Goal: Task Accomplishment & Management: Complete application form

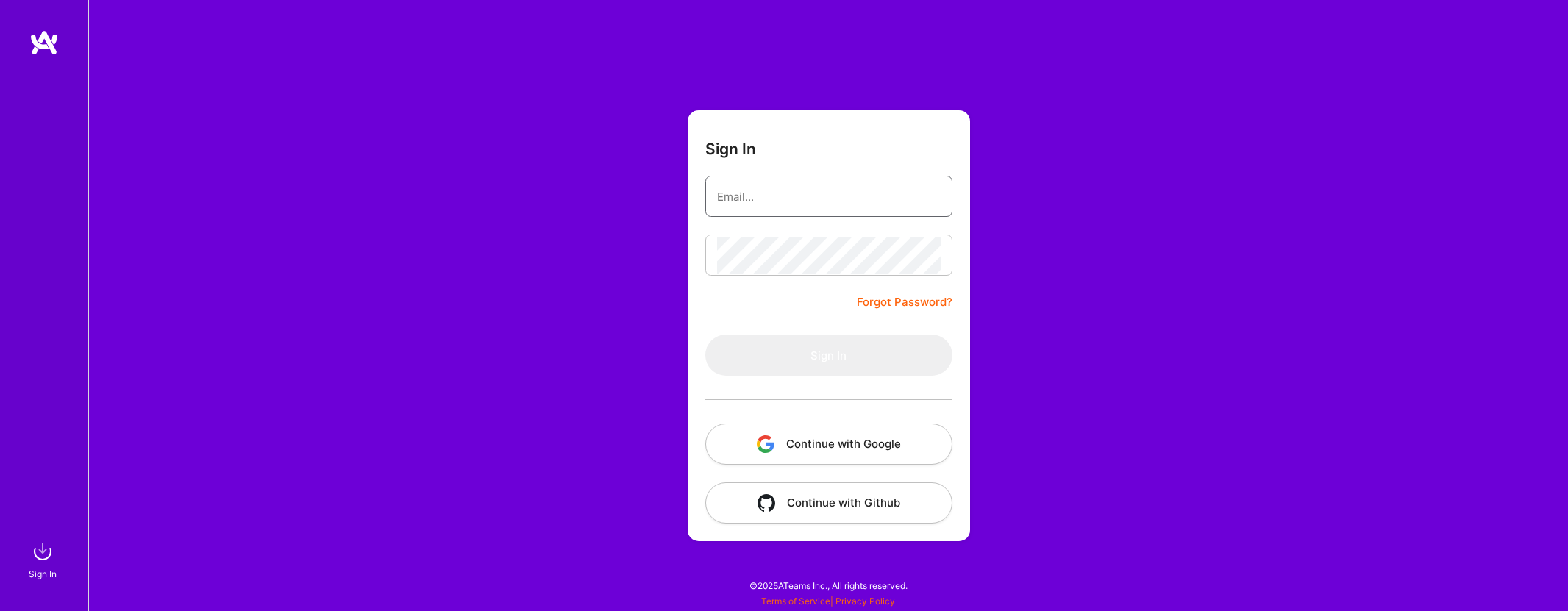
type input "[PERSON_NAME][EMAIL_ADDRESS][DOMAIN_NAME]"
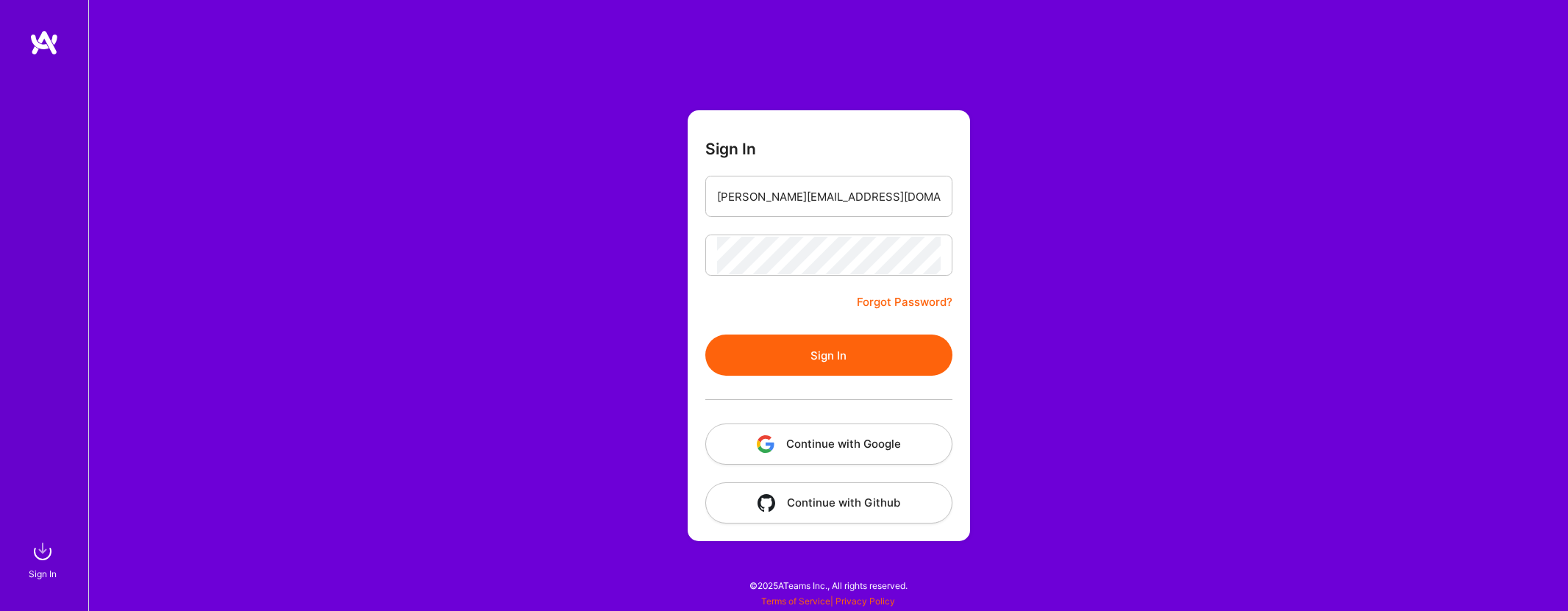
click at [859, 357] on button "Sign In" at bounding box center [828, 355] width 247 height 41
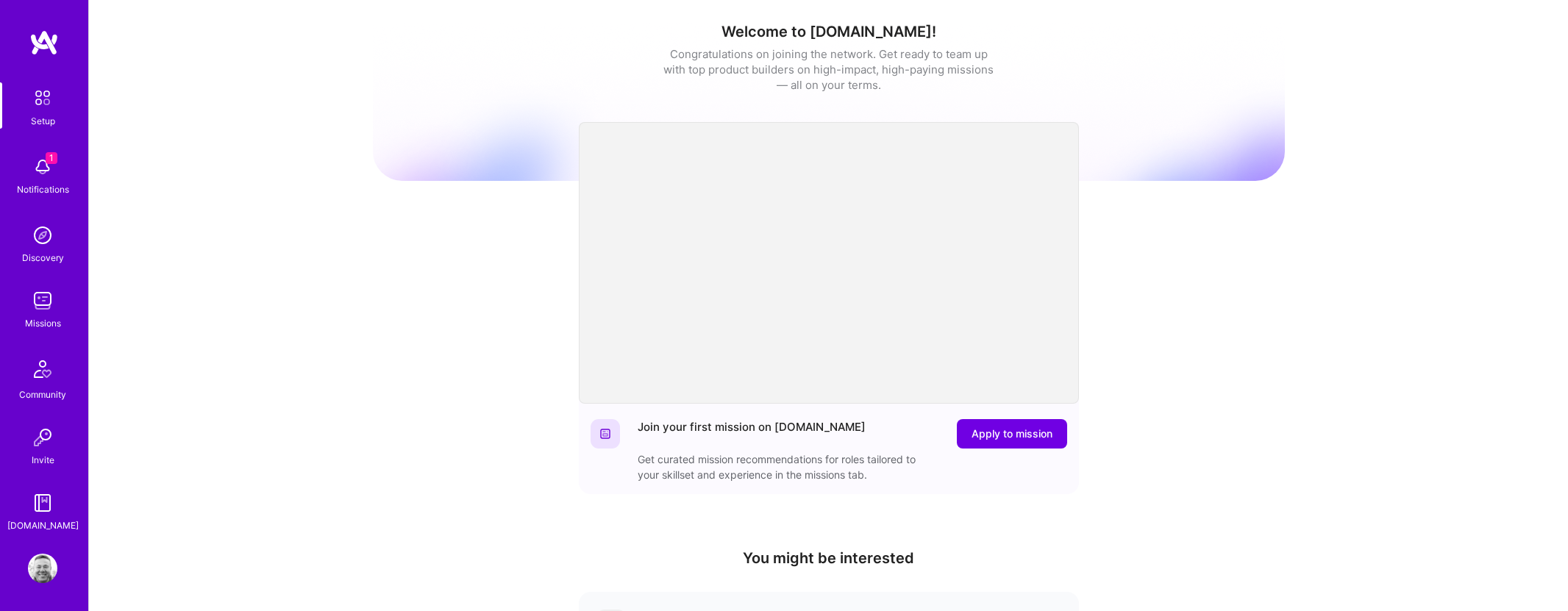
click at [52, 181] on div "Notifications" at bounding box center [43, 189] width 52 height 16
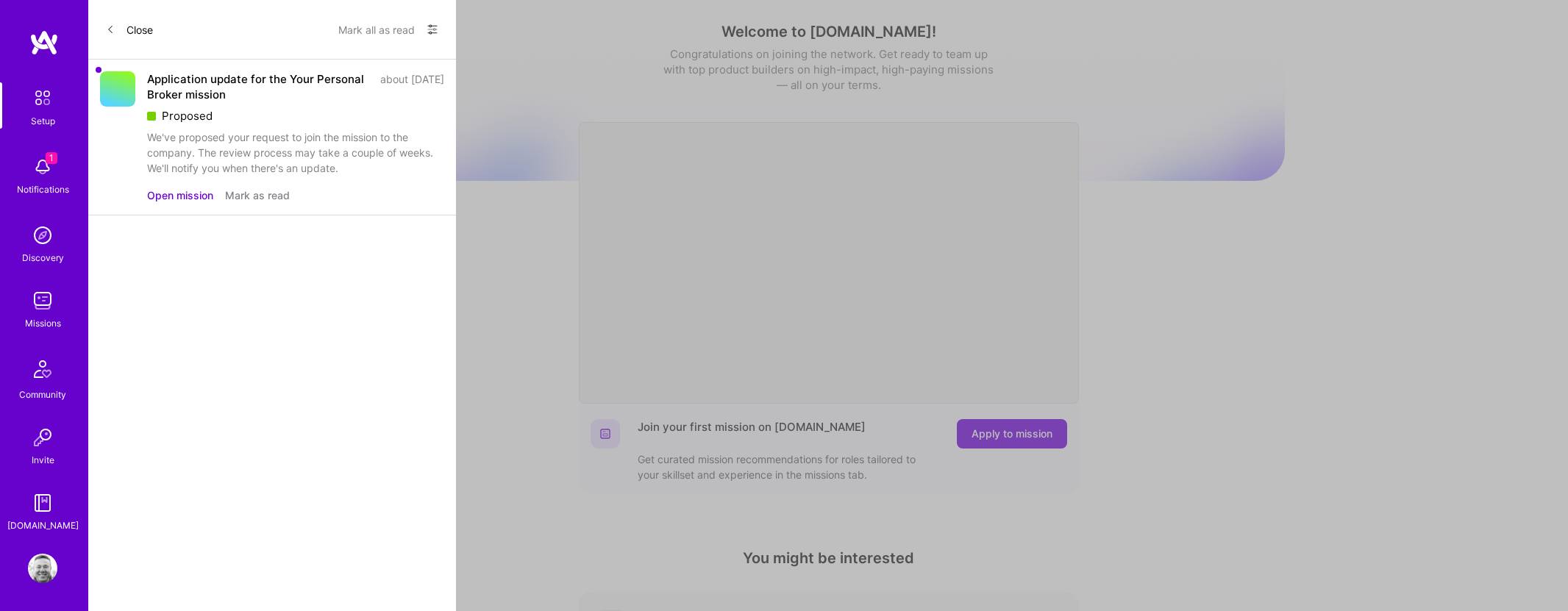
click at [195, 195] on button "Open mission" at bounding box center [179, 195] width 66 height 16
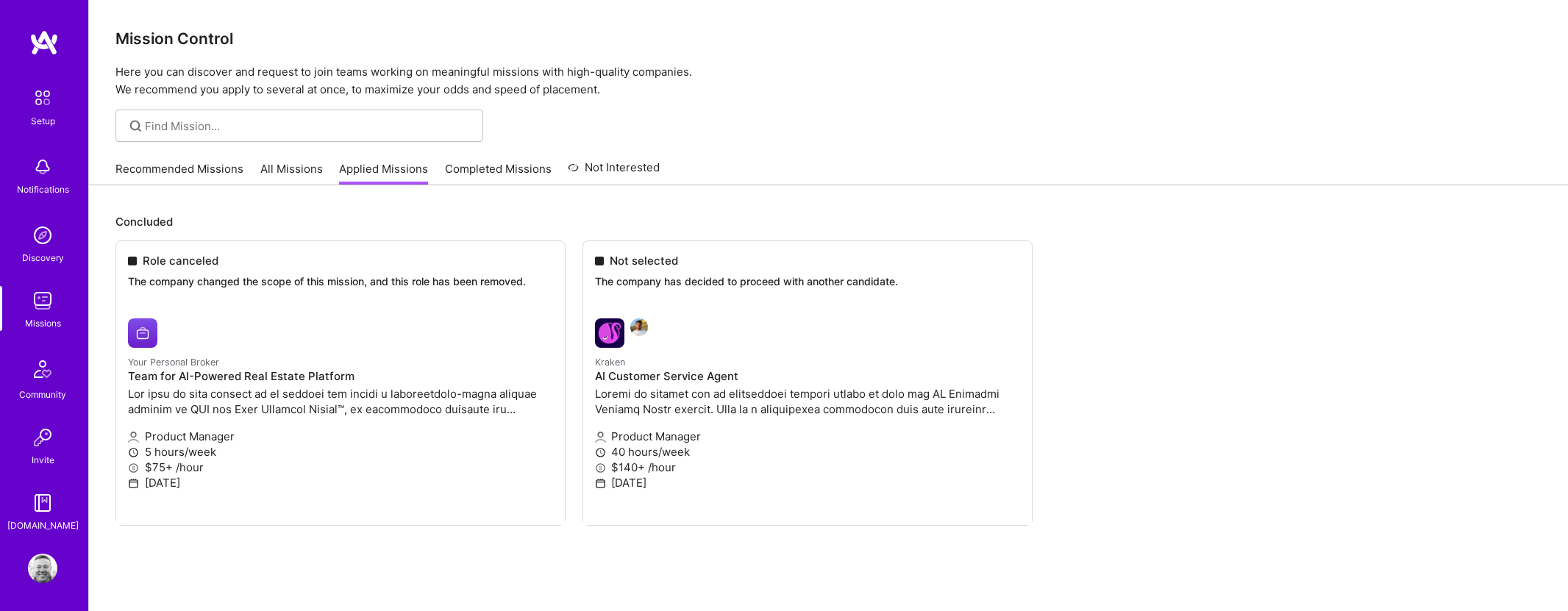
click at [185, 170] on link "Recommended Missions" at bounding box center [179, 173] width 128 height 24
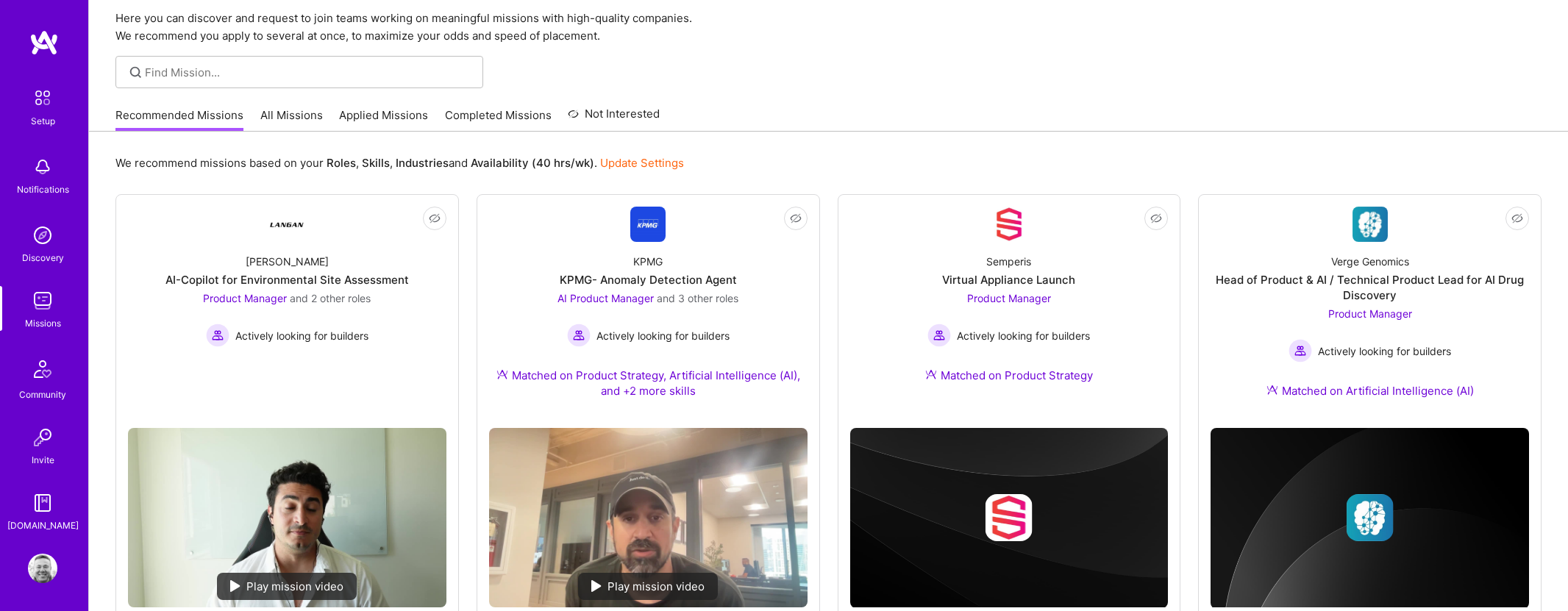
scroll to position [98, 0]
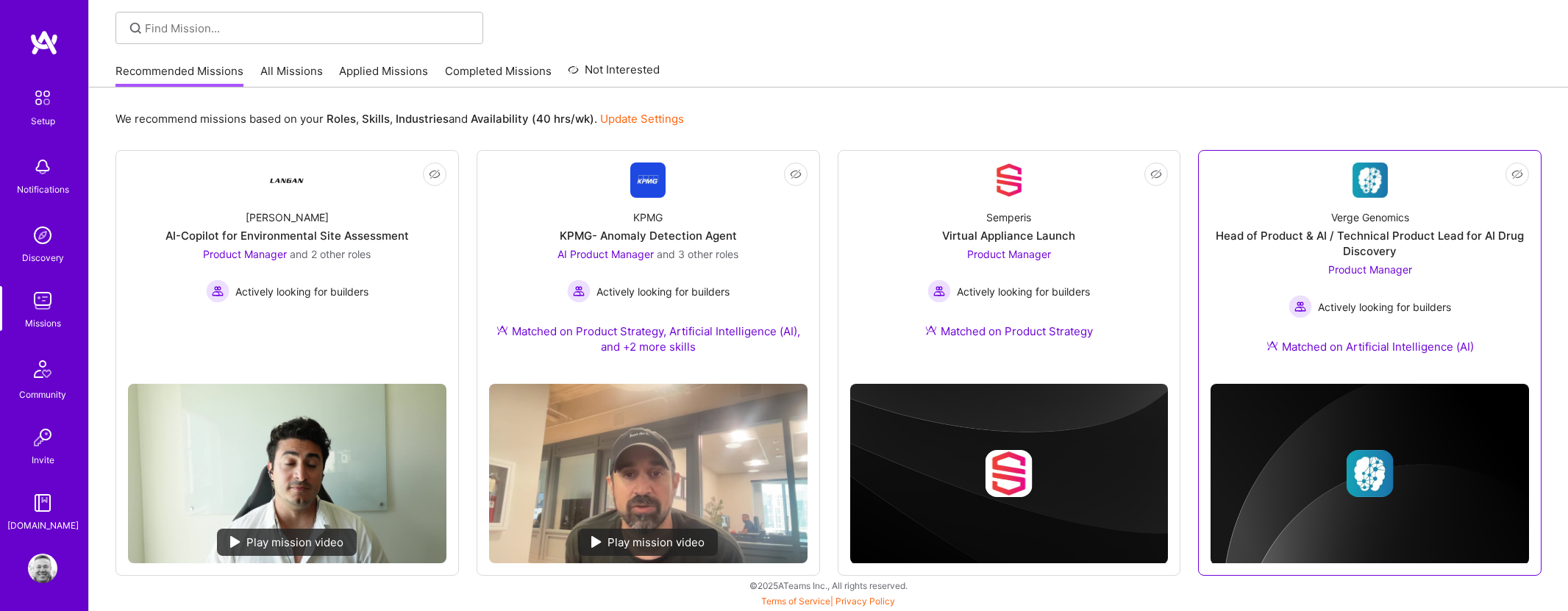
click at [1367, 273] on span "Product Manager" at bounding box center [1370, 269] width 84 height 12
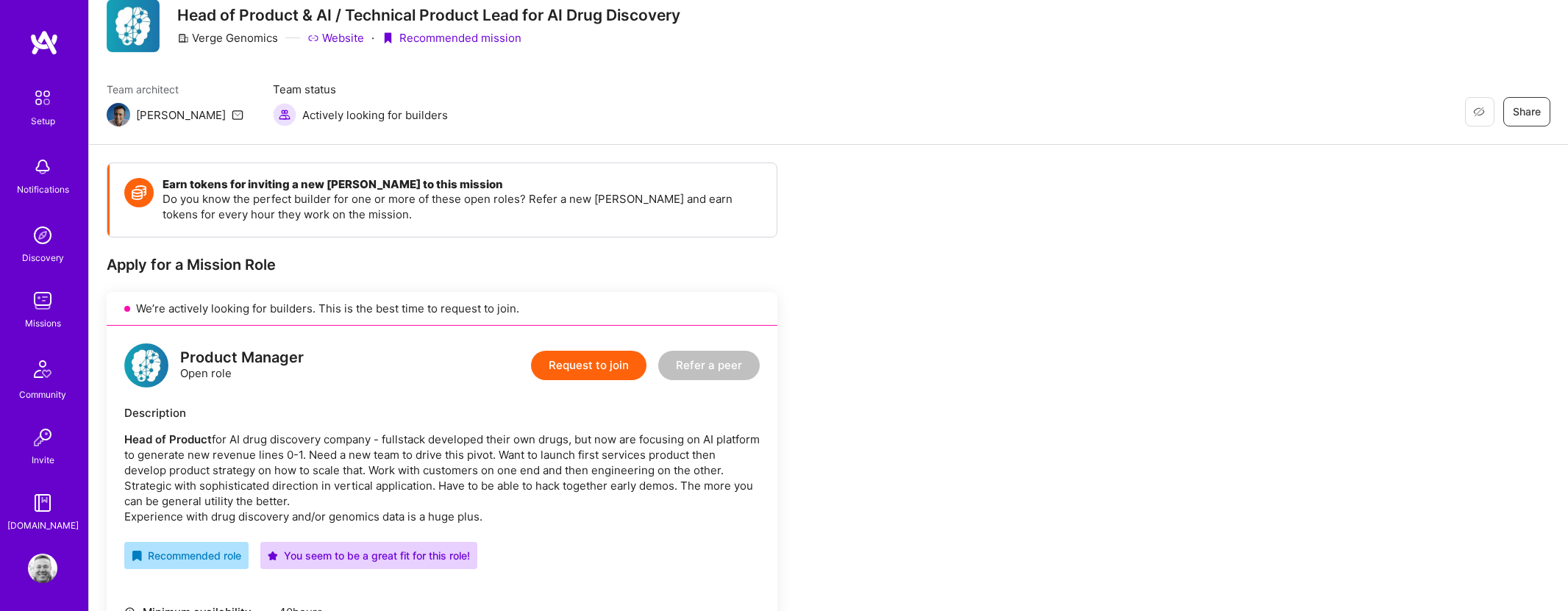
scroll to position [115, 0]
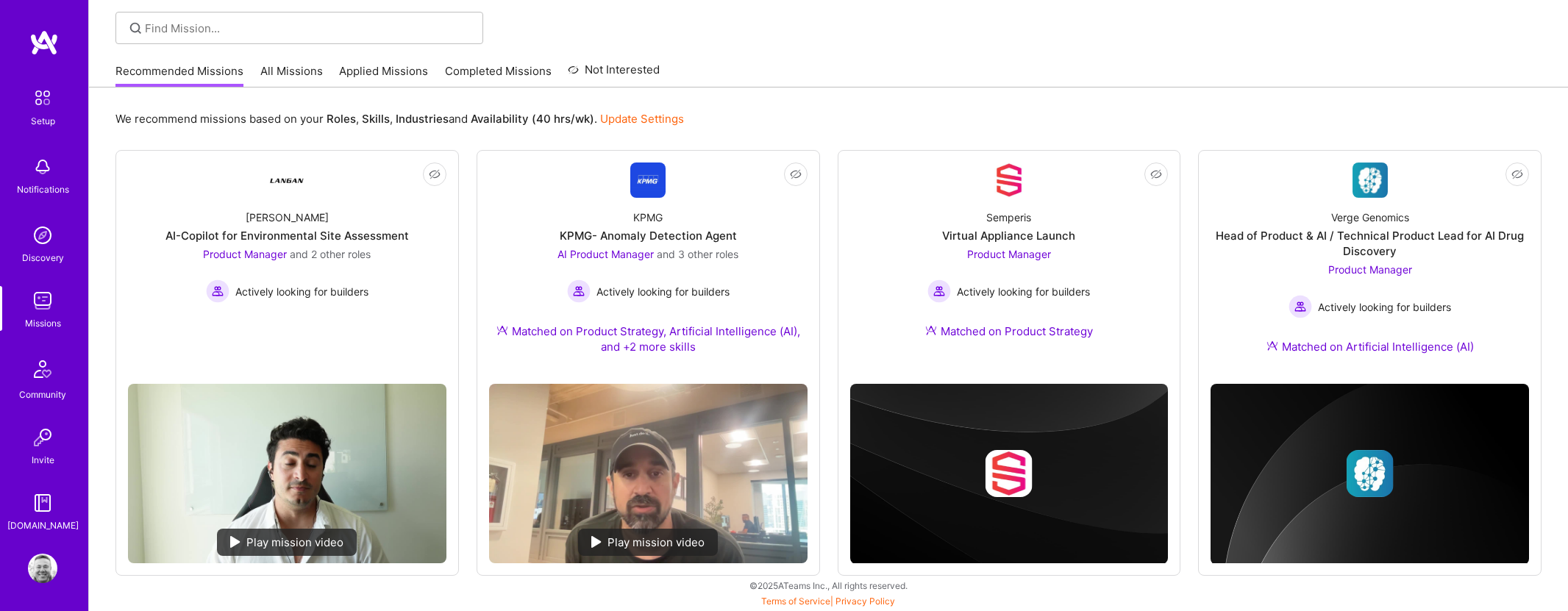
scroll to position [98, 0]
click at [1004, 239] on div "Virtual Appliance Launch" at bounding box center [1009, 235] width 134 height 16
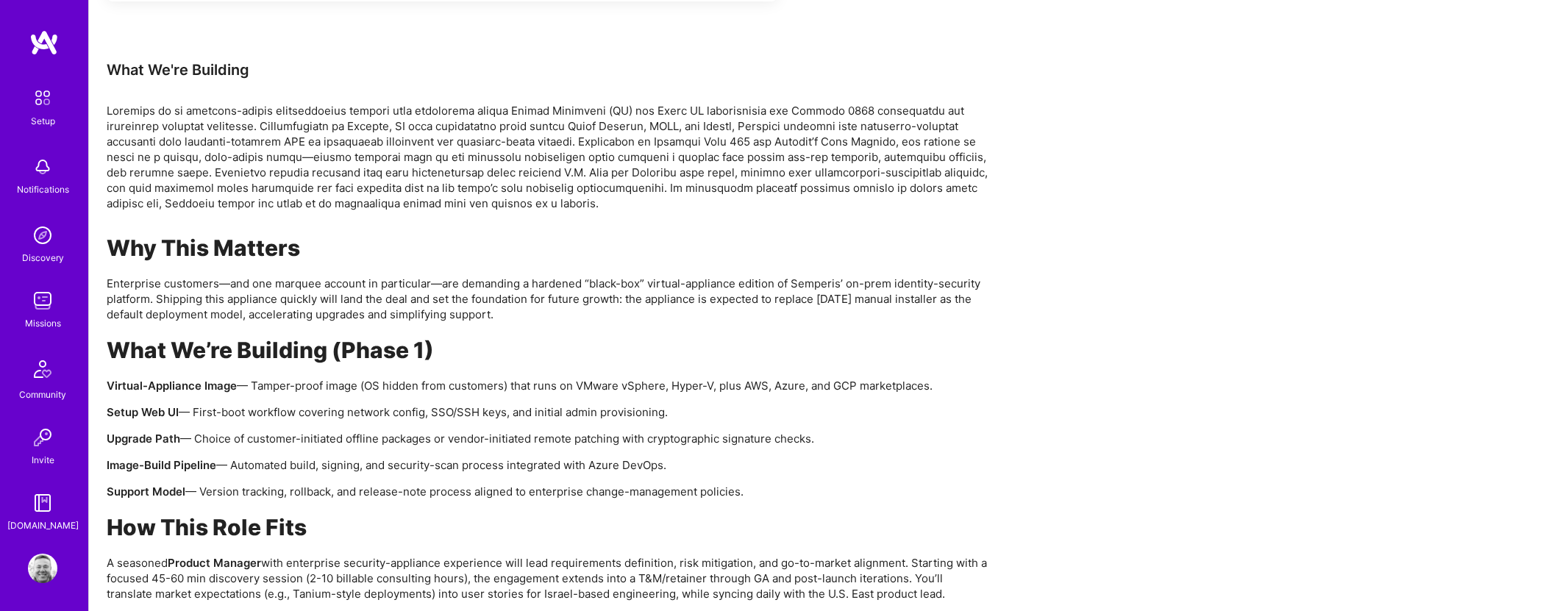
scroll to position [901, 0]
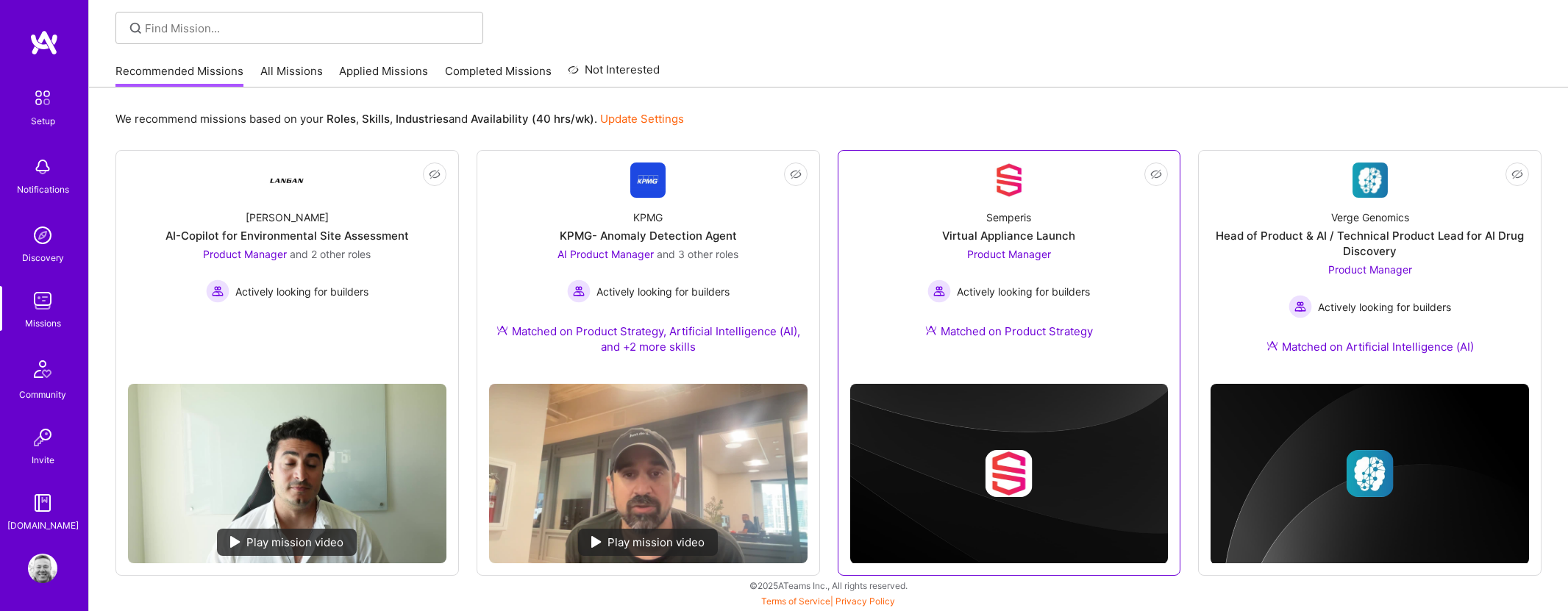
scroll to position [98, 0]
click at [655, 243] on div "KPMG KPMG- Anomaly Detection Agent AI Product Manager and 3 other roles Activel…" at bounding box center [648, 285] width 318 height 175
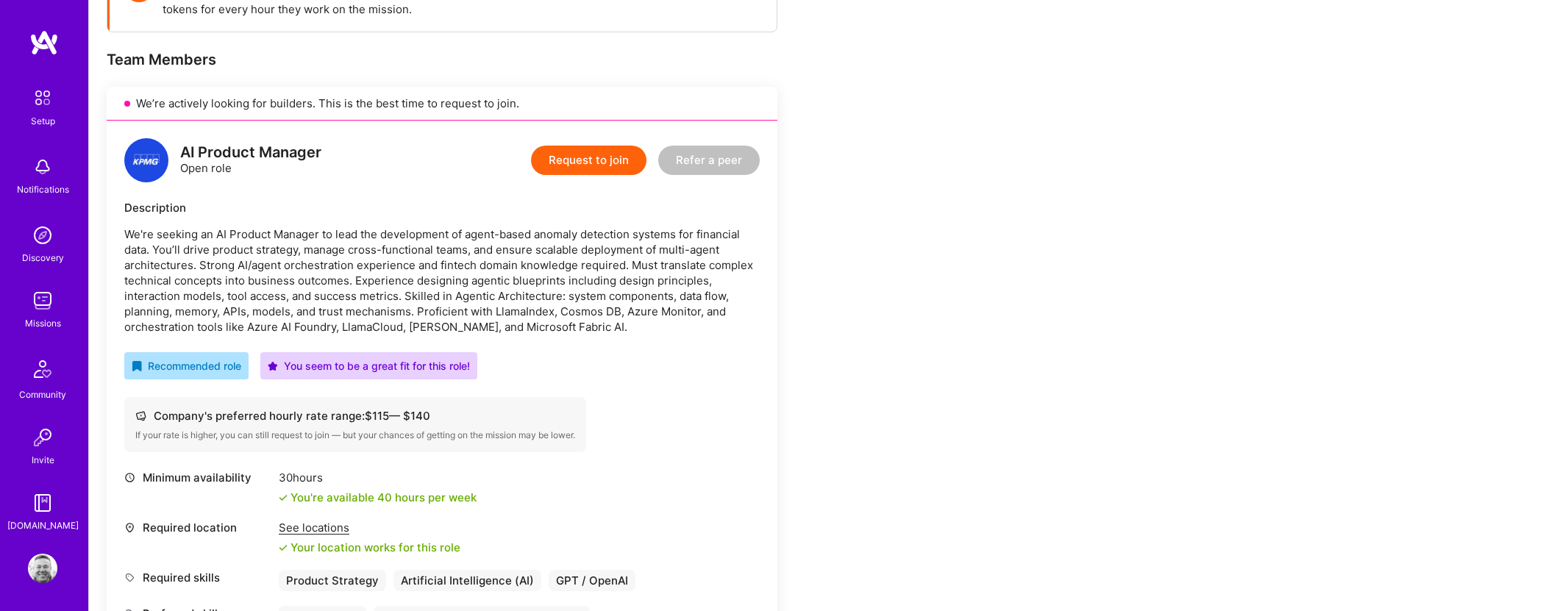
scroll to position [258, 0]
click at [630, 324] on p "We're seeking an AI Product Manager to lead the development of agent-based anom…" at bounding box center [442, 280] width 635 height 108
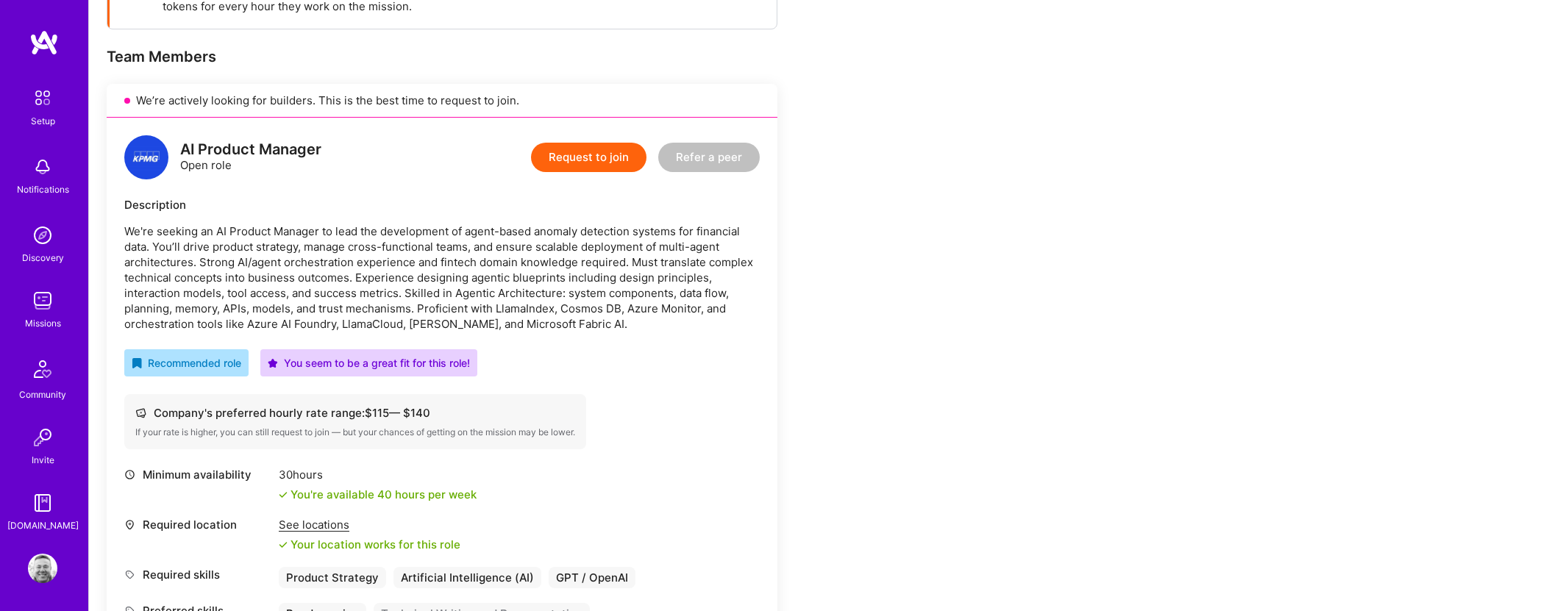
scroll to position [259, 0]
click at [600, 152] on button "Request to join" at bounding box center [588, 158] width 116 height 29
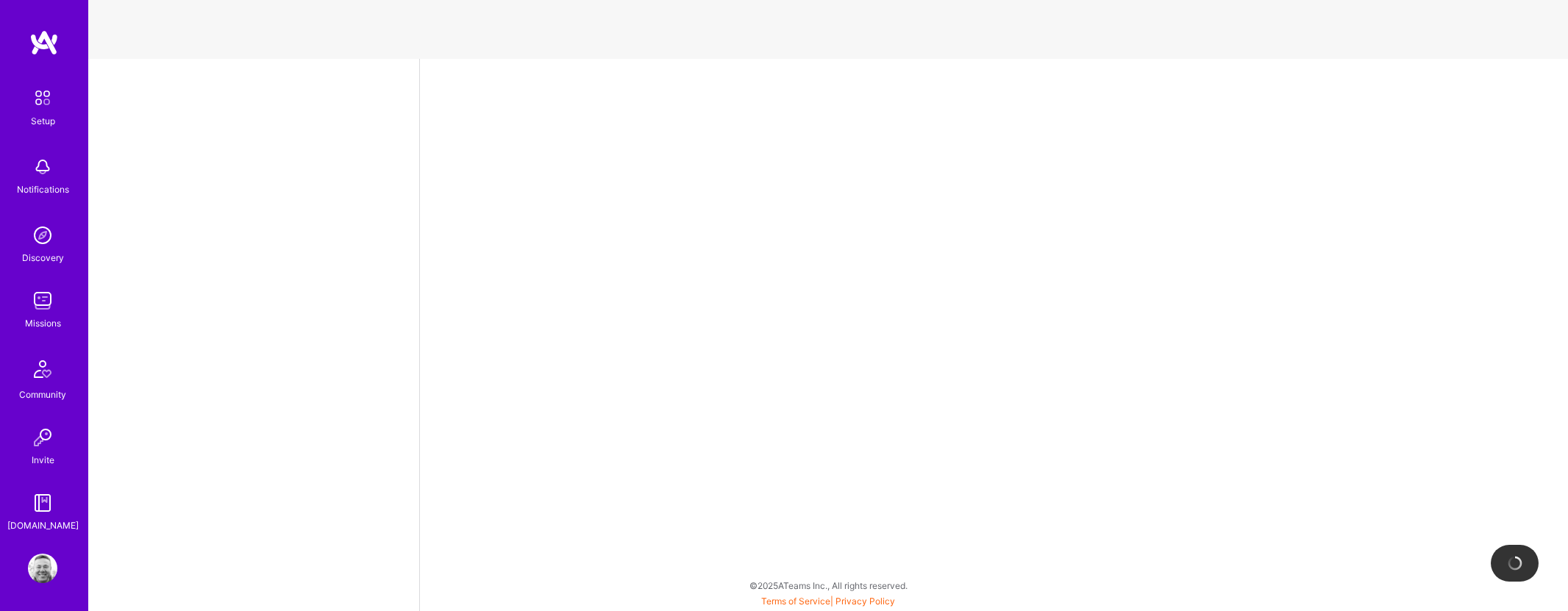
select select "US"
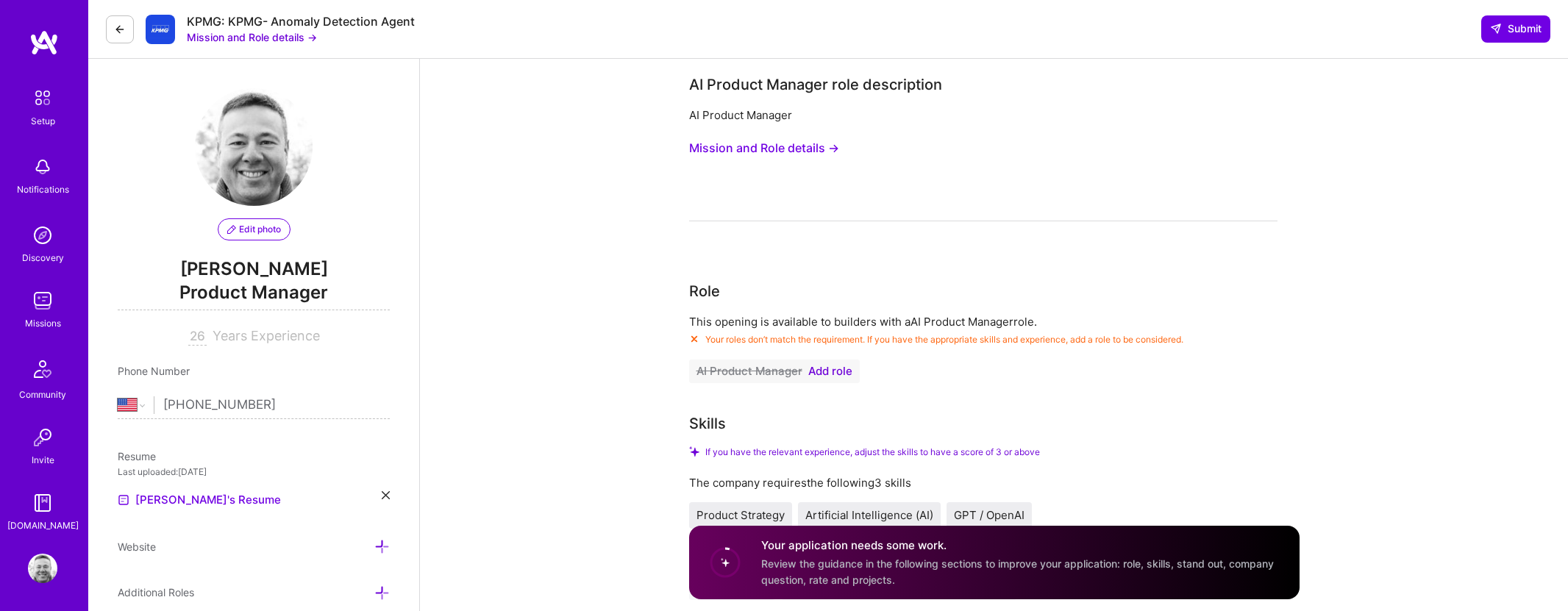
click at [841, 370] on span "Add role" at bounding box center [829, 371] width 44 height 12
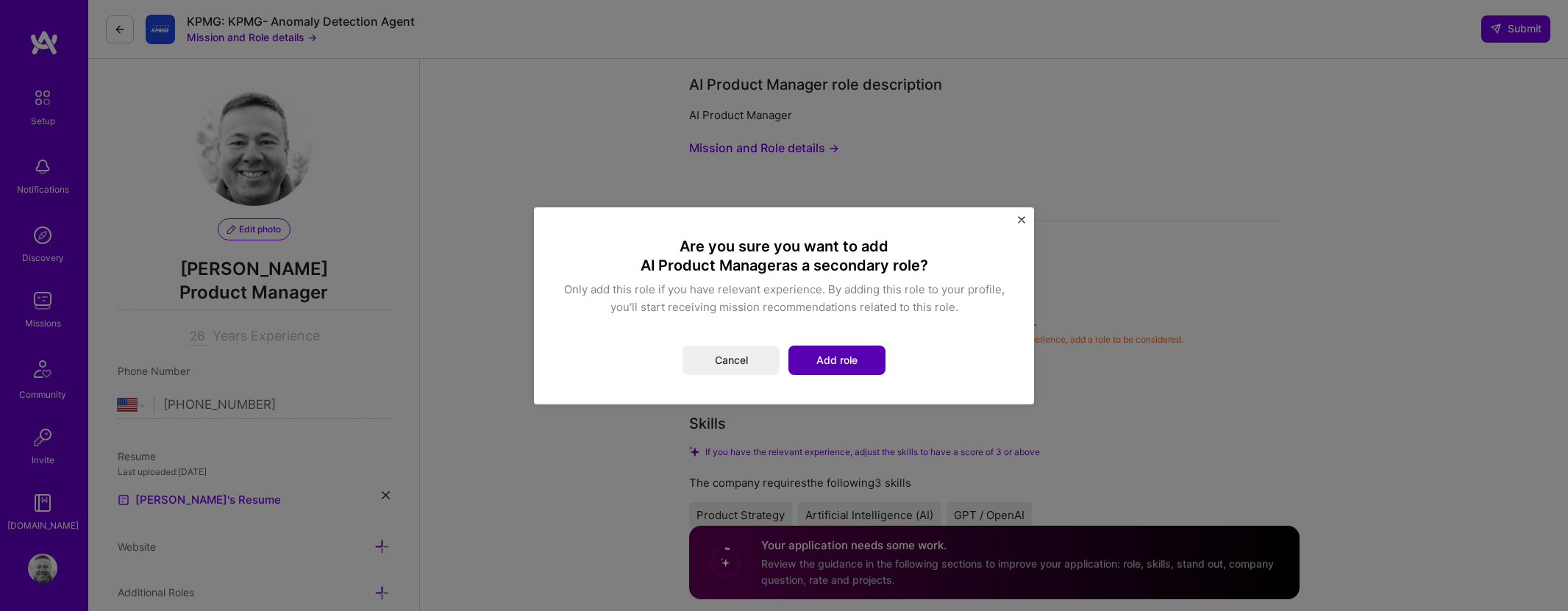
click at [855, 365] on button "Add role" at bounding box center [837, 360] width 97 height 29
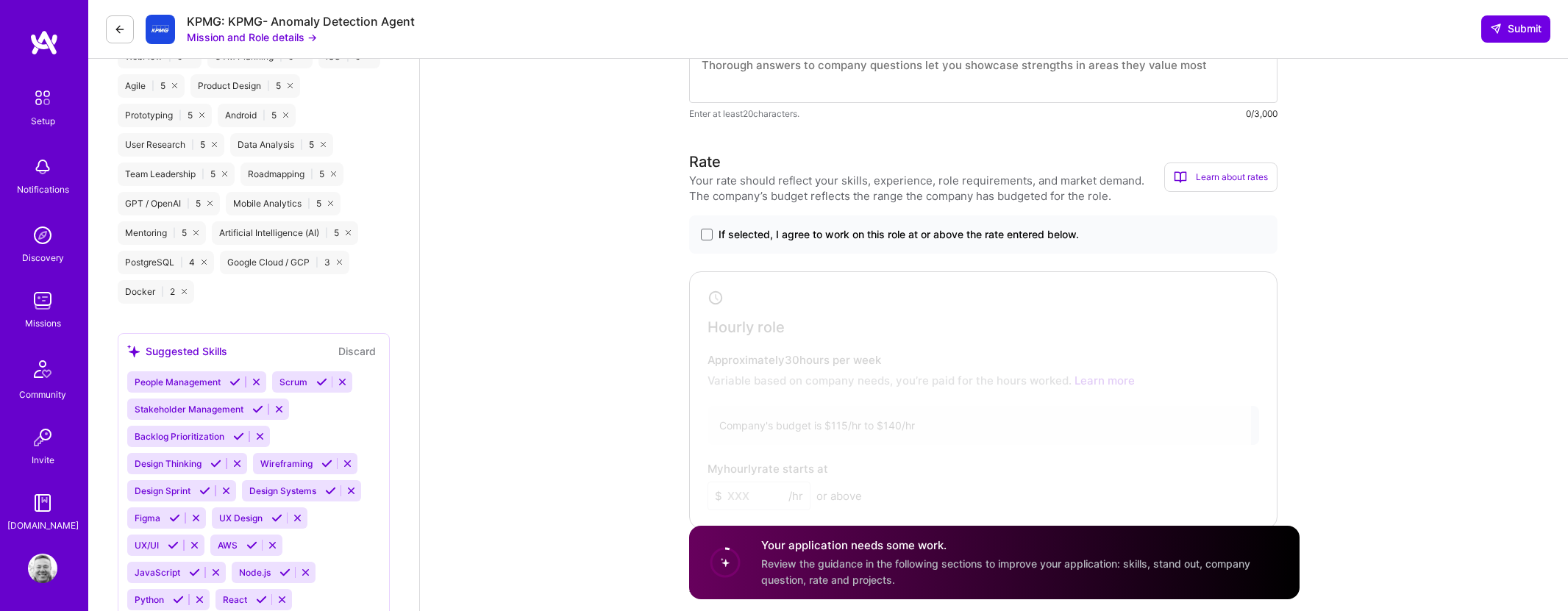
scroll to position [906, 0]
click at [711, 235] on span at bounding box center [706, 232] width 12 height 12
click at [0, 0] on input "If selected, I agree to work on this role at or above the rate entered below." at bounding box center [0, 0] width 0 height 0
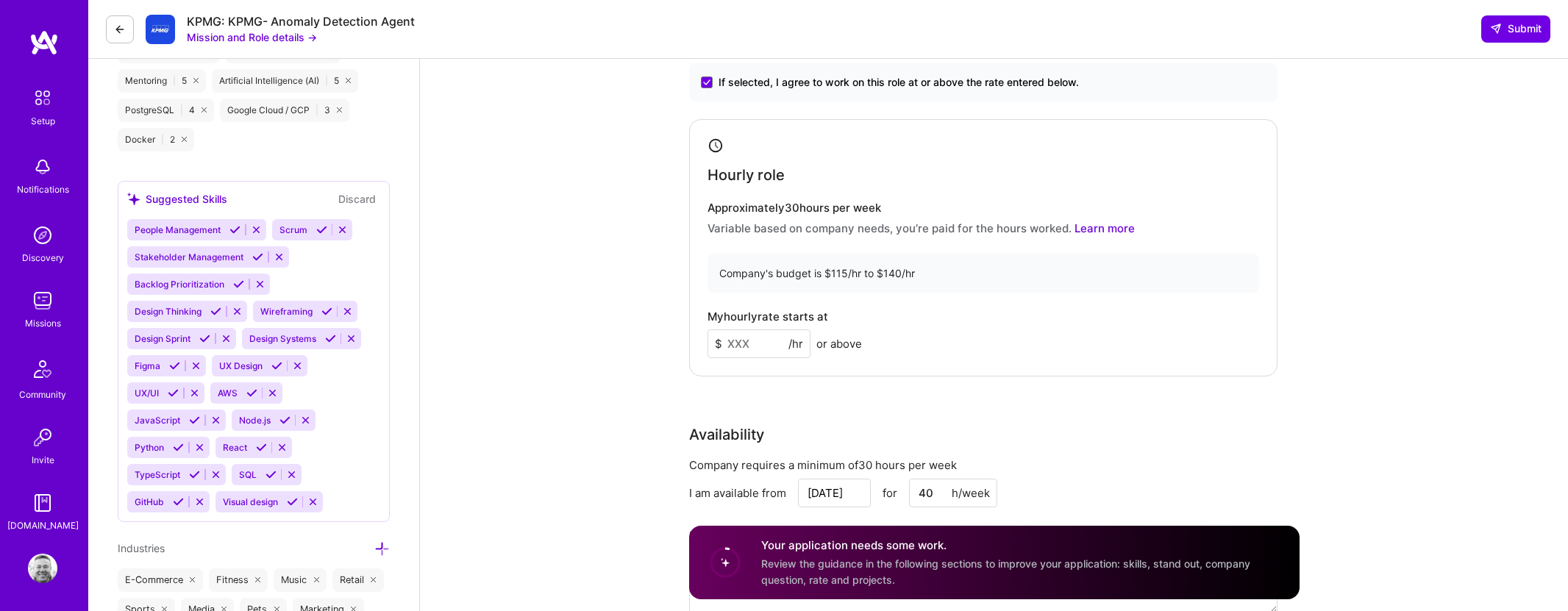
scroll to position [1059, 0]
click at [755, 353] on input at bounding box center [758, 341] width 103 height 29
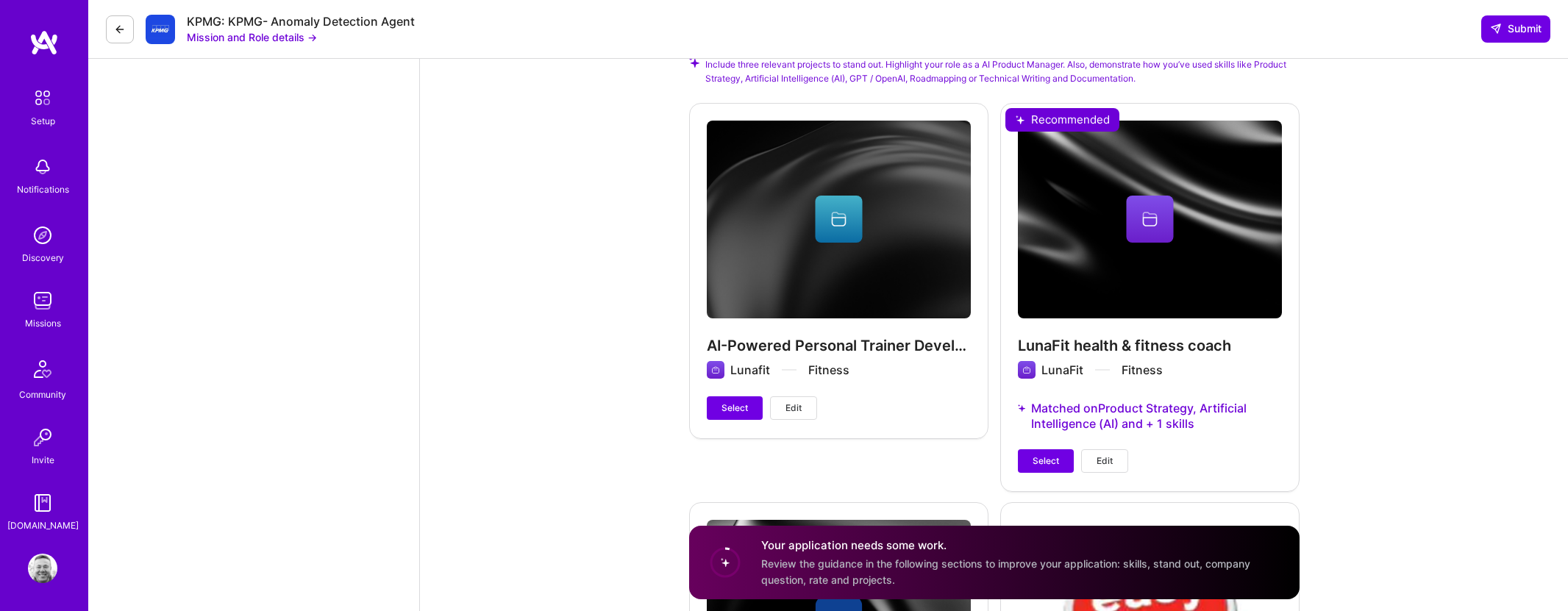
scroll to position [1888, 0]
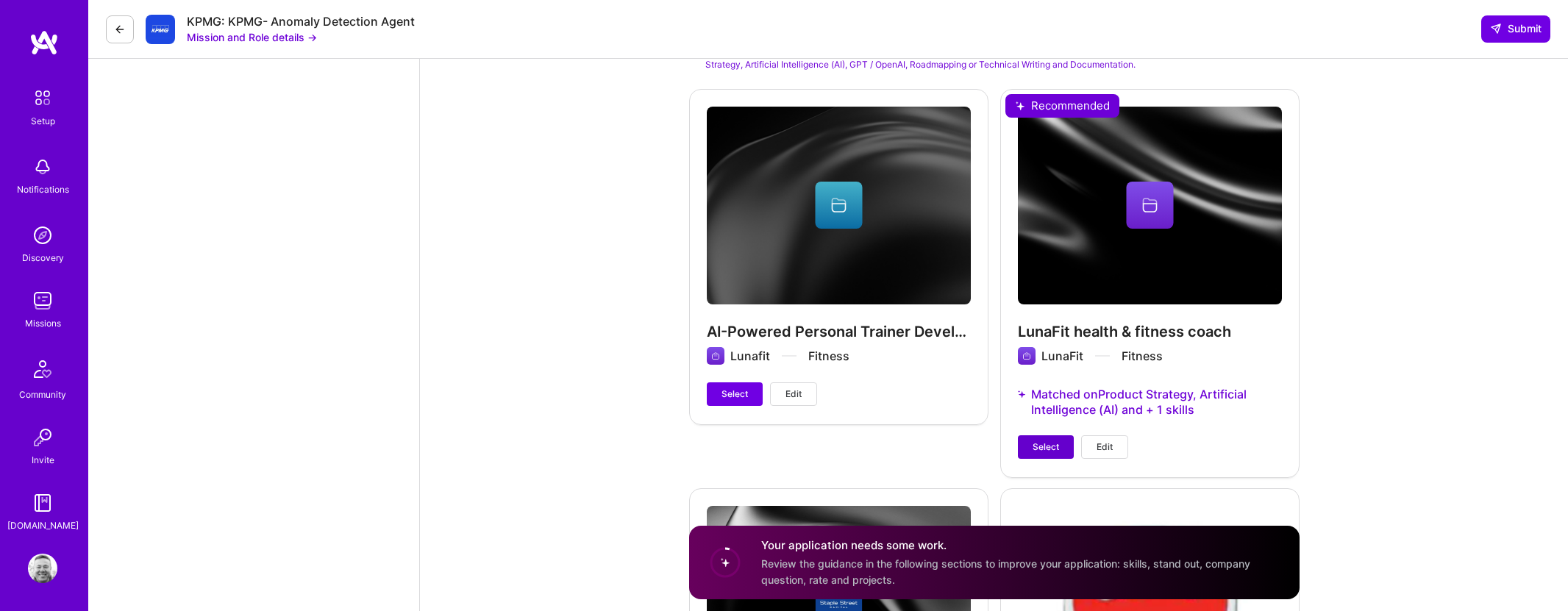
type input "140"
click at [1038, 448] on span "Select" at bounding box center [1045, 448] width 26 height 13
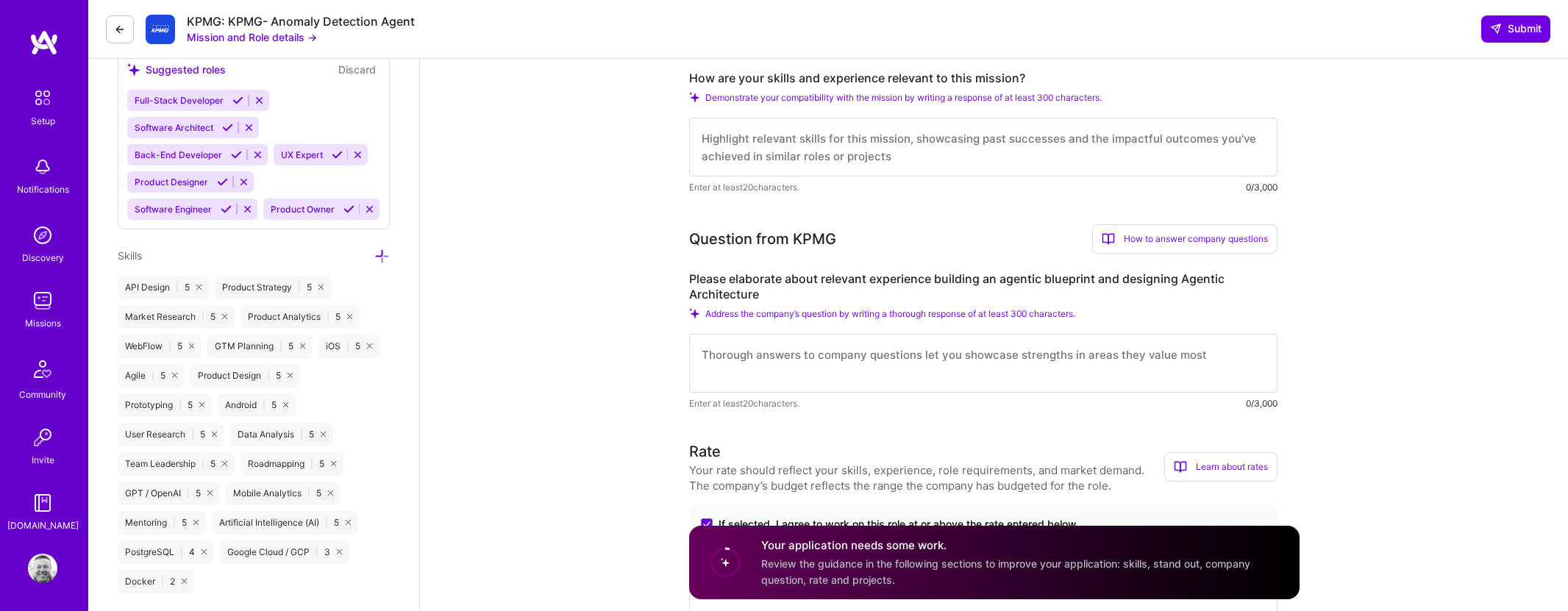
scroll to position [610, 0]
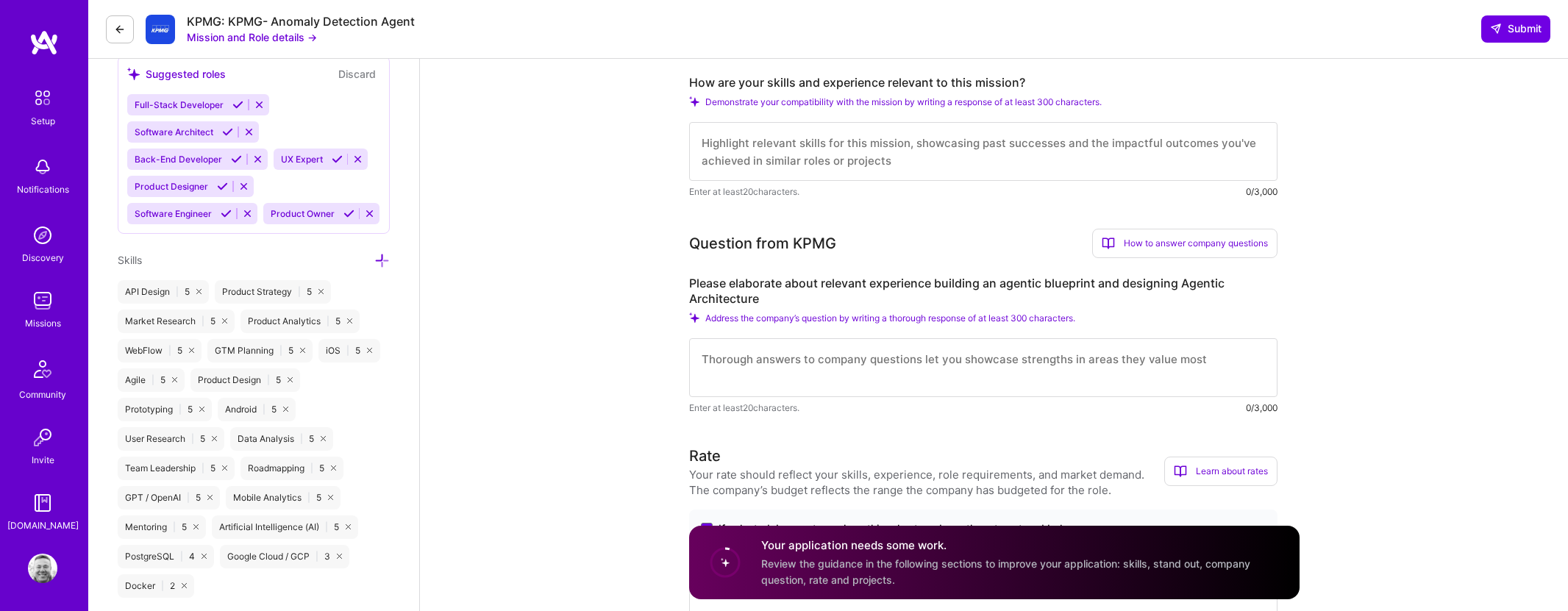
click at [120, 33] on icon at bounding box center [120, 29] width 12 height 12
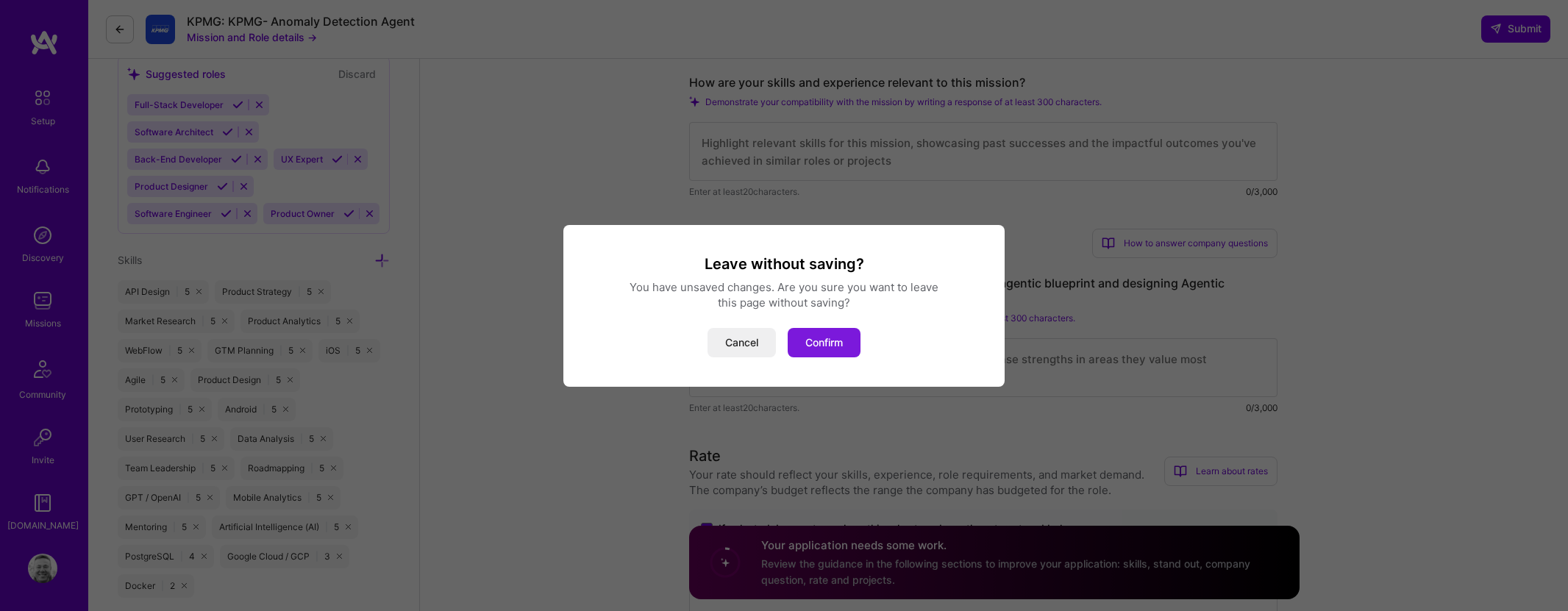
click at [839, 337] on button "Confirm" at bounding box center [824, 342] width 73 height 29
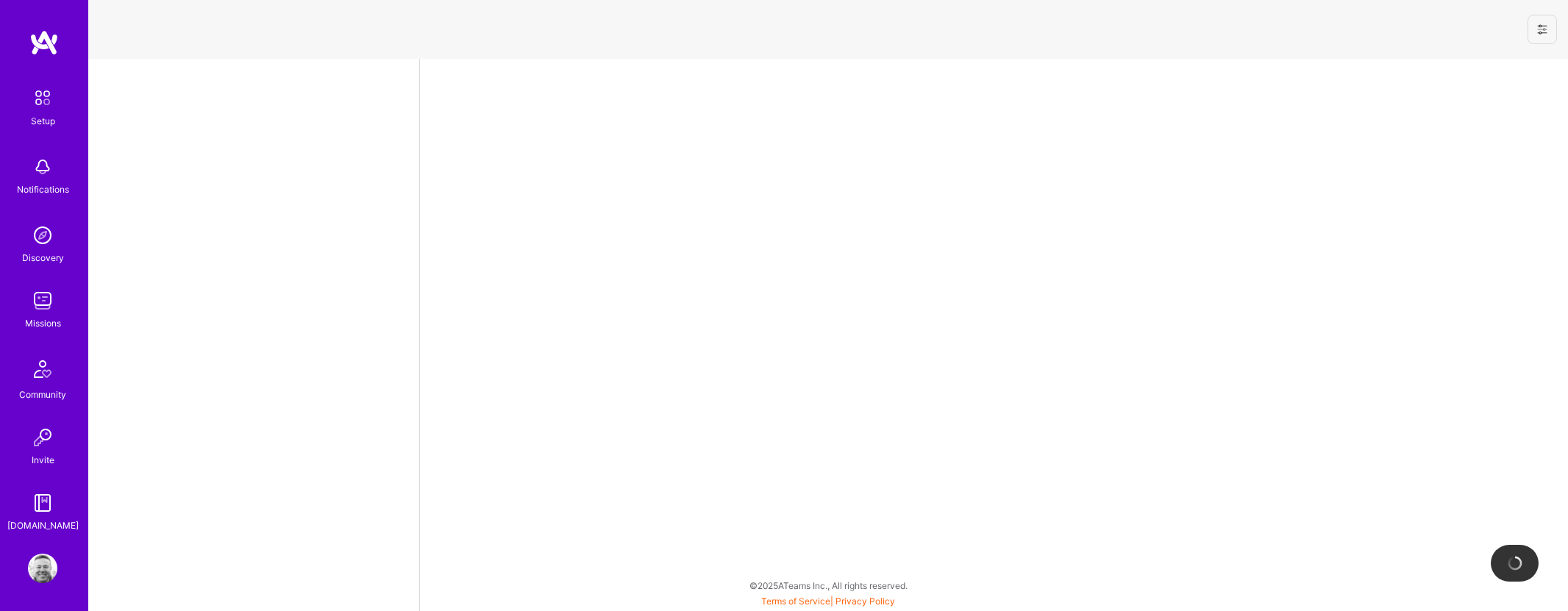
select select "US"
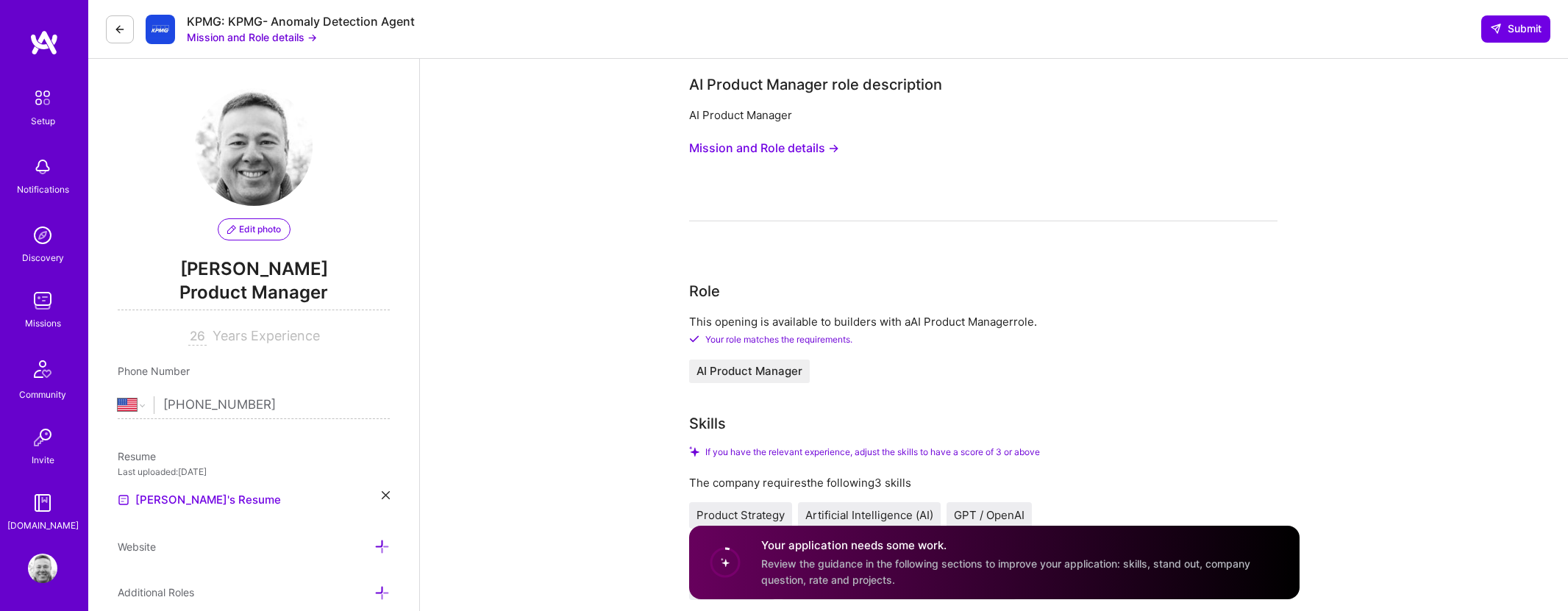
click at [43, 313] on img at bounding box center [42, 300] width 29 height 29
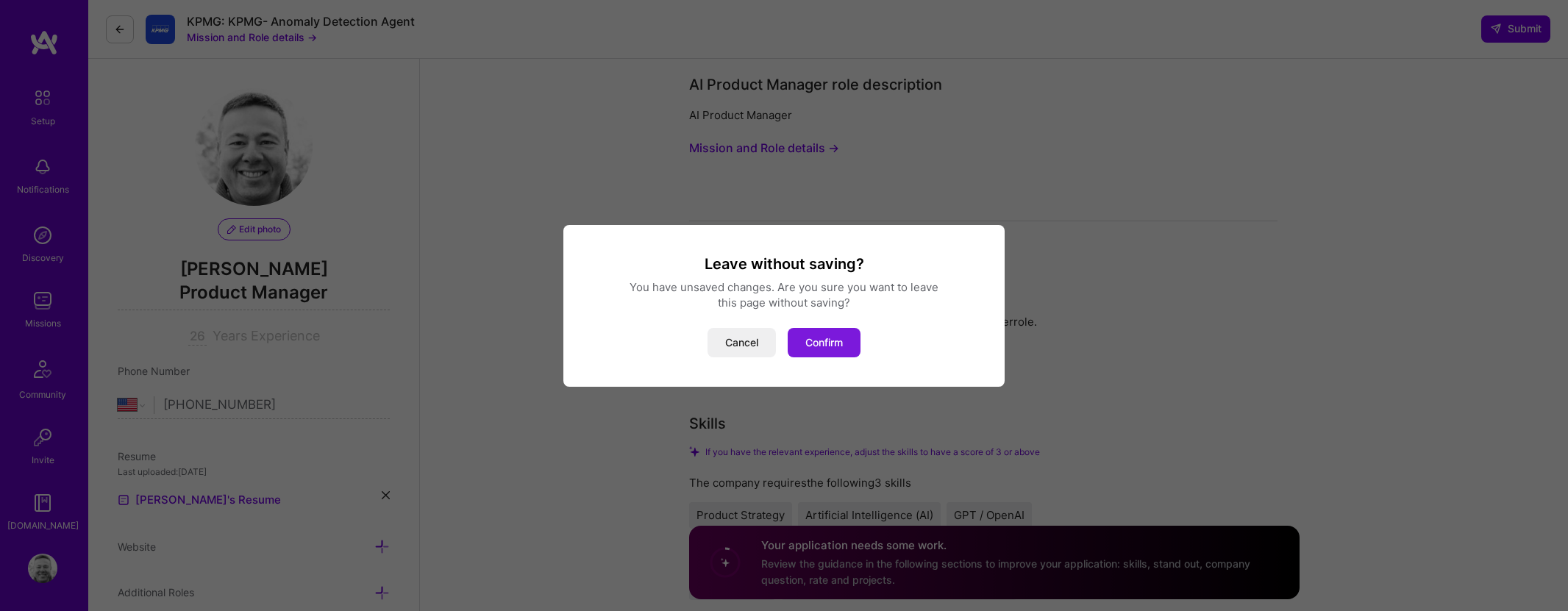
click at [831, 348] on button "Confirm" at bounding box center [824, 342] width 73 height 29
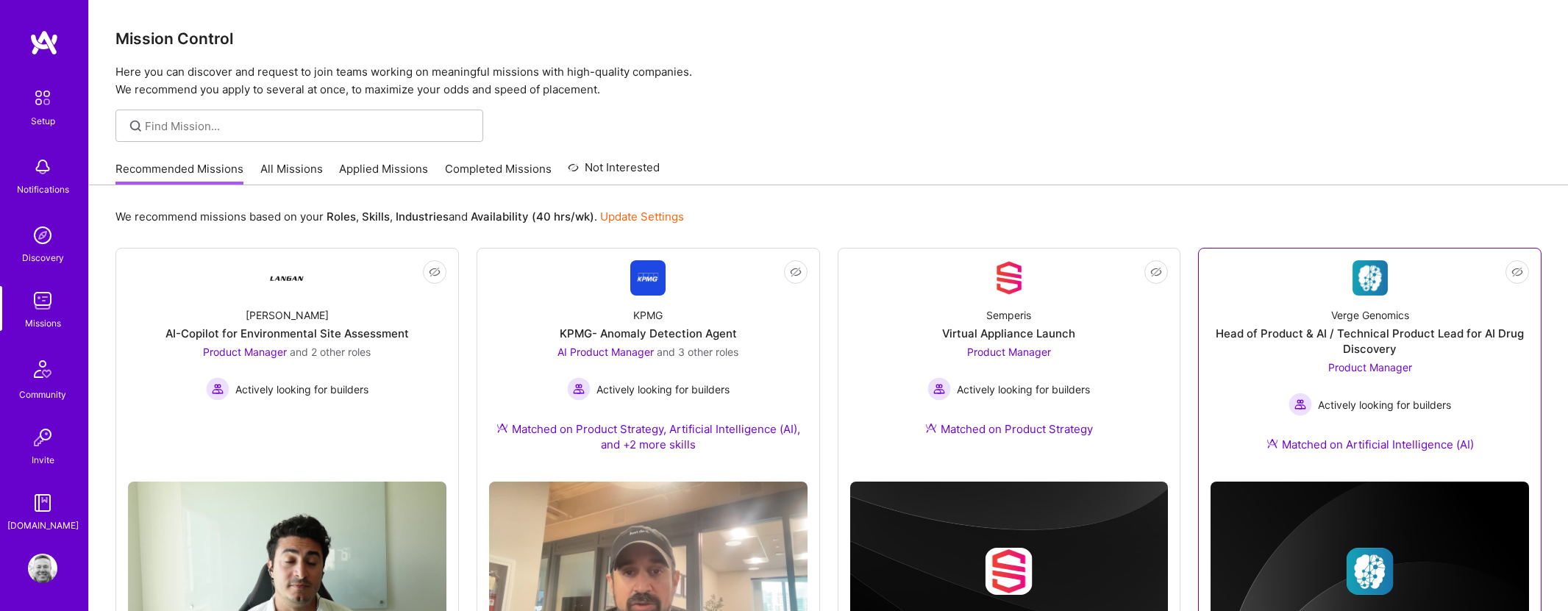
click at [1306, 342] on div "Head of Product & AI / Technical Product Lead for AI Drug Discovery" at bounding box center [1369, 341] width 318 height 31
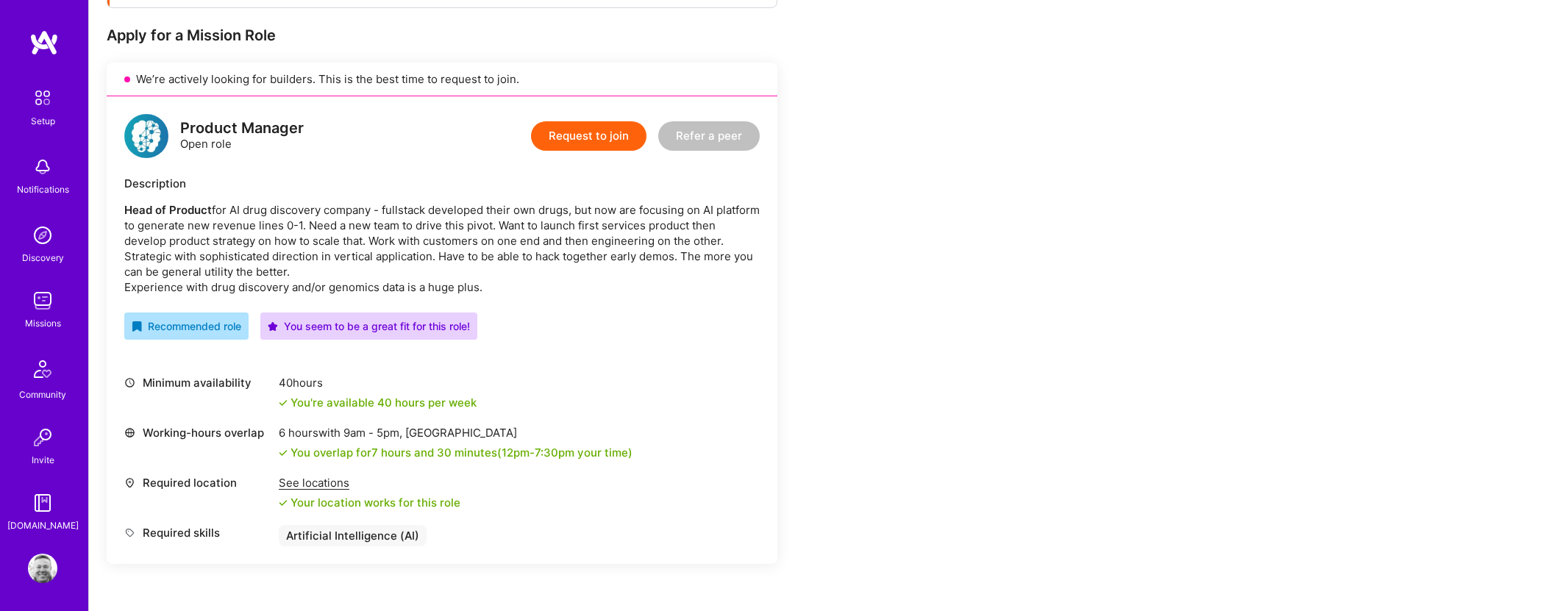
scroll to position [270, 0]
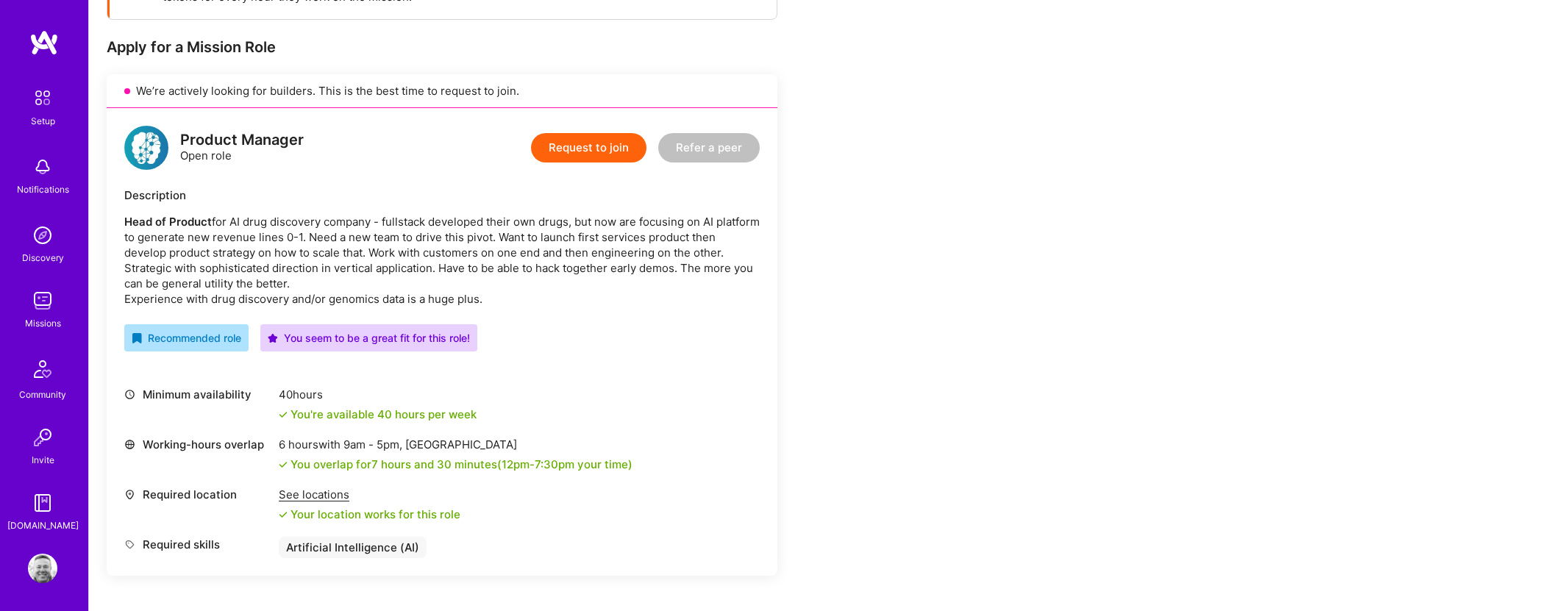
click at [575, 138] on button "Request to join" at bounding box center [588, 148] width 116 height 29
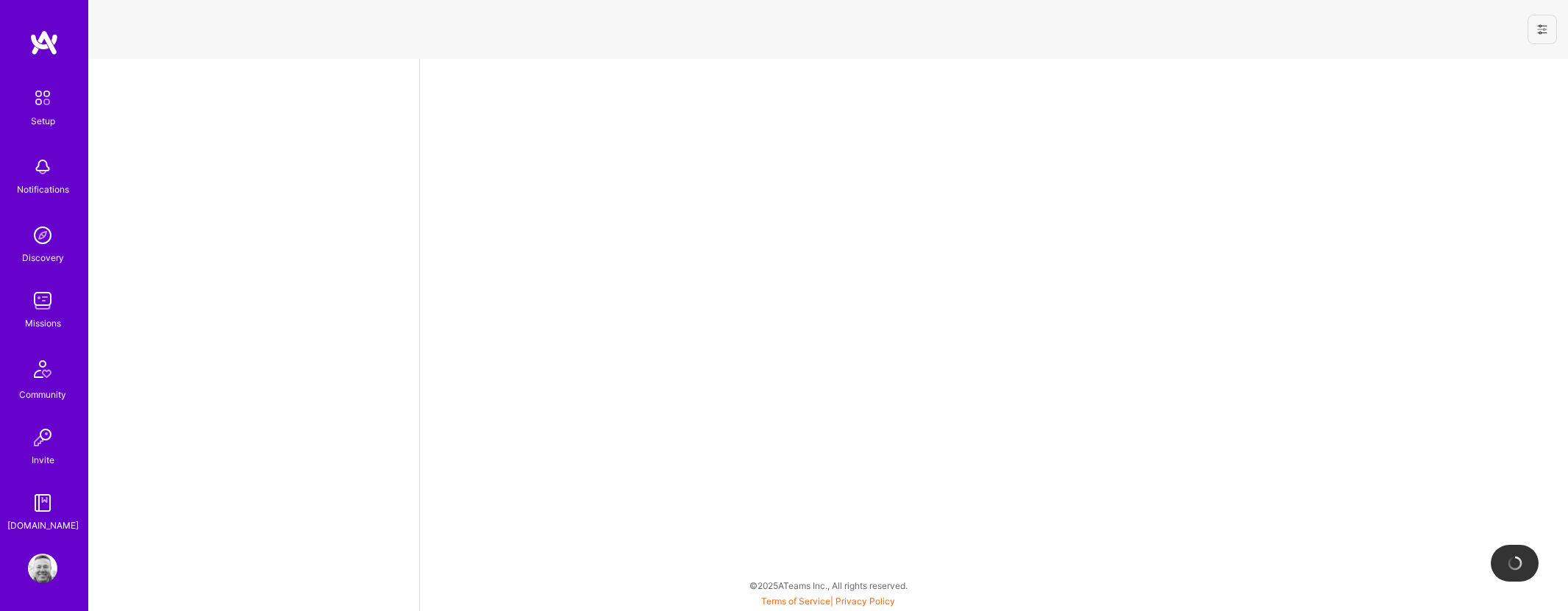
select select "US"
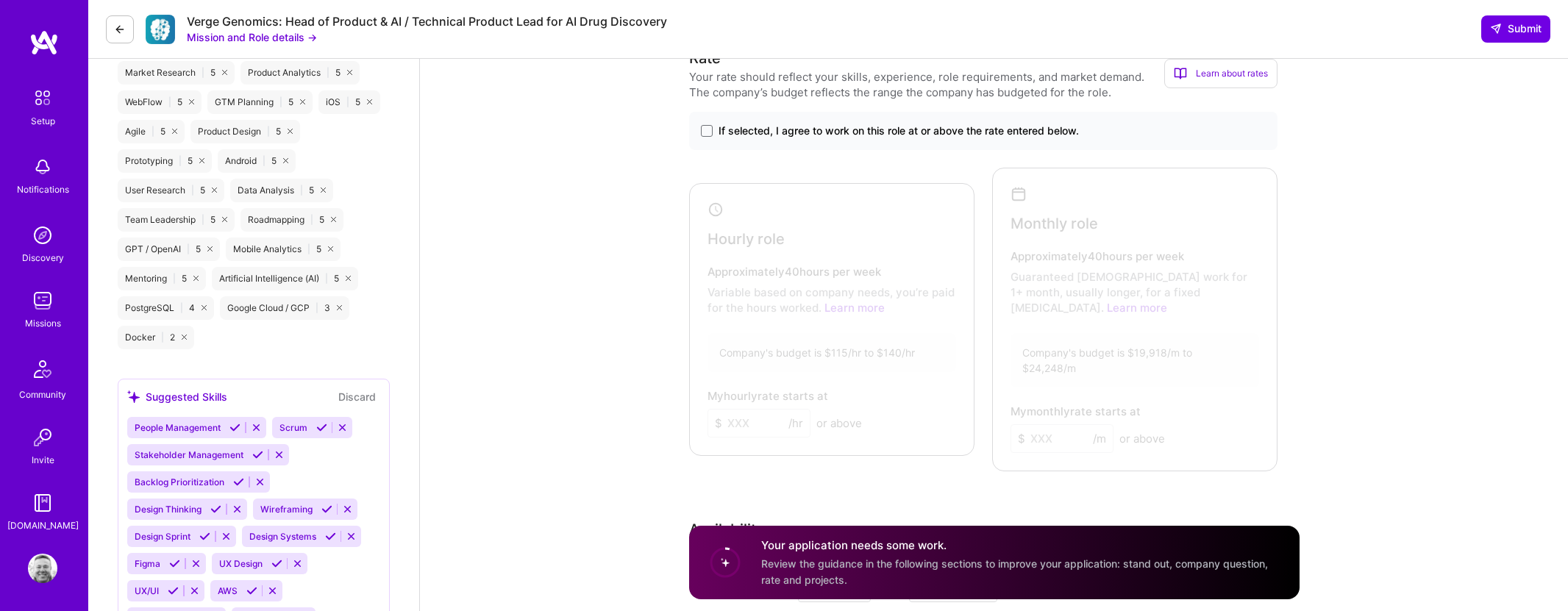
scroll to position [856, 0]
click at [702, 130] on span at bounding box center [706, 133] width 12 height 12
click at [0, 0] on input "If selected, I agree to work on this role at or above the rate entered below." at bounding box center [0, 0] width 0 height 0
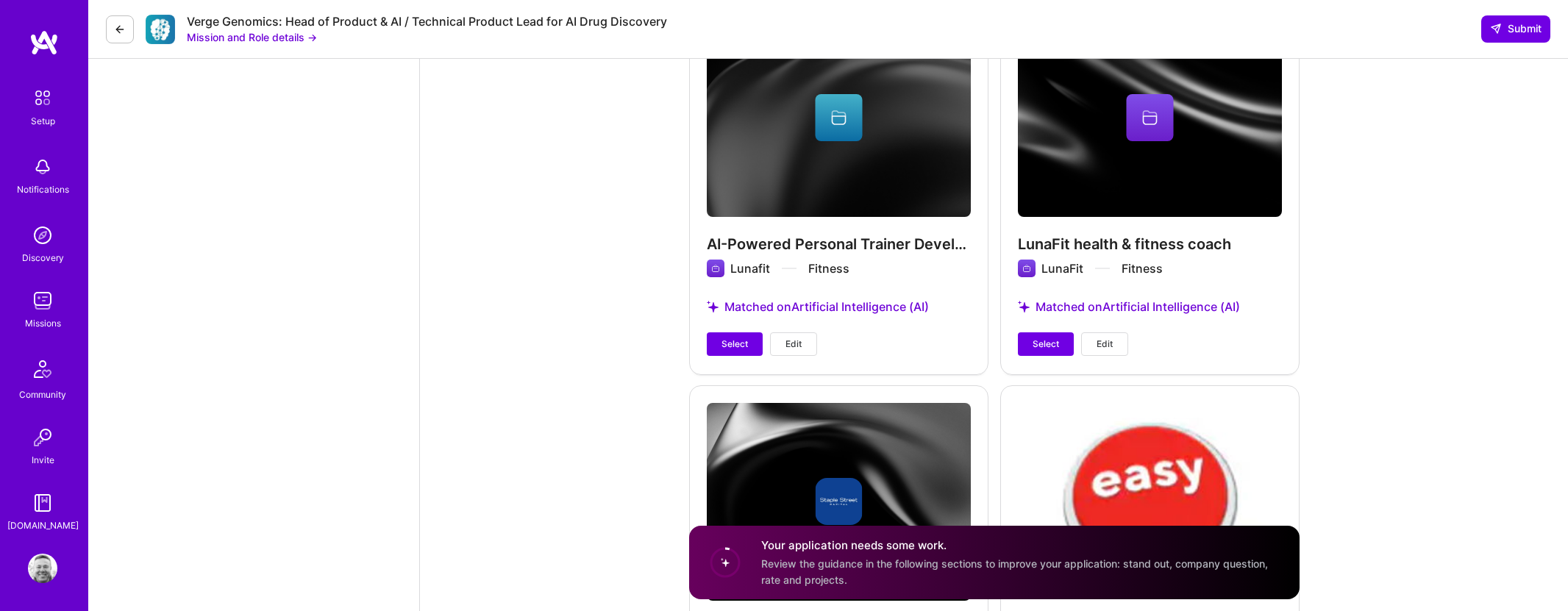
scroll to position [1894, 0]
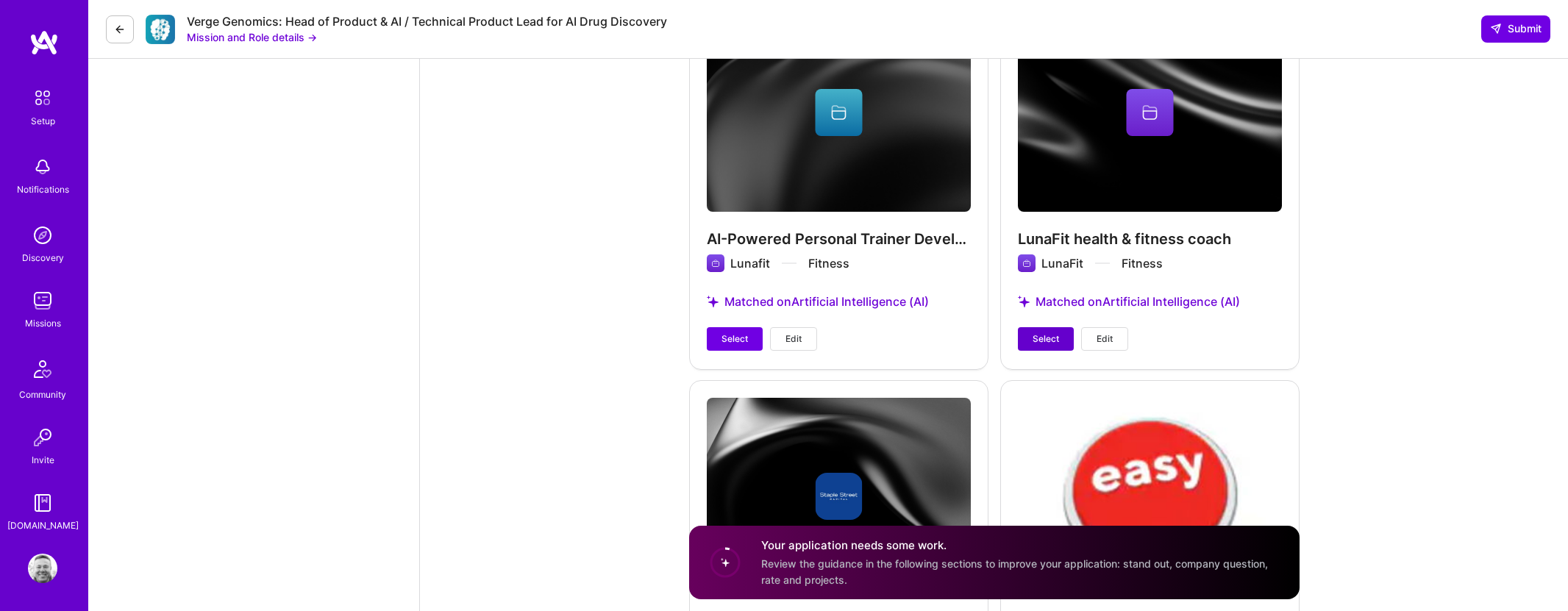
click at [1040, 333] on span "Select" at bounding box center [1045, 339] width 26 height 13
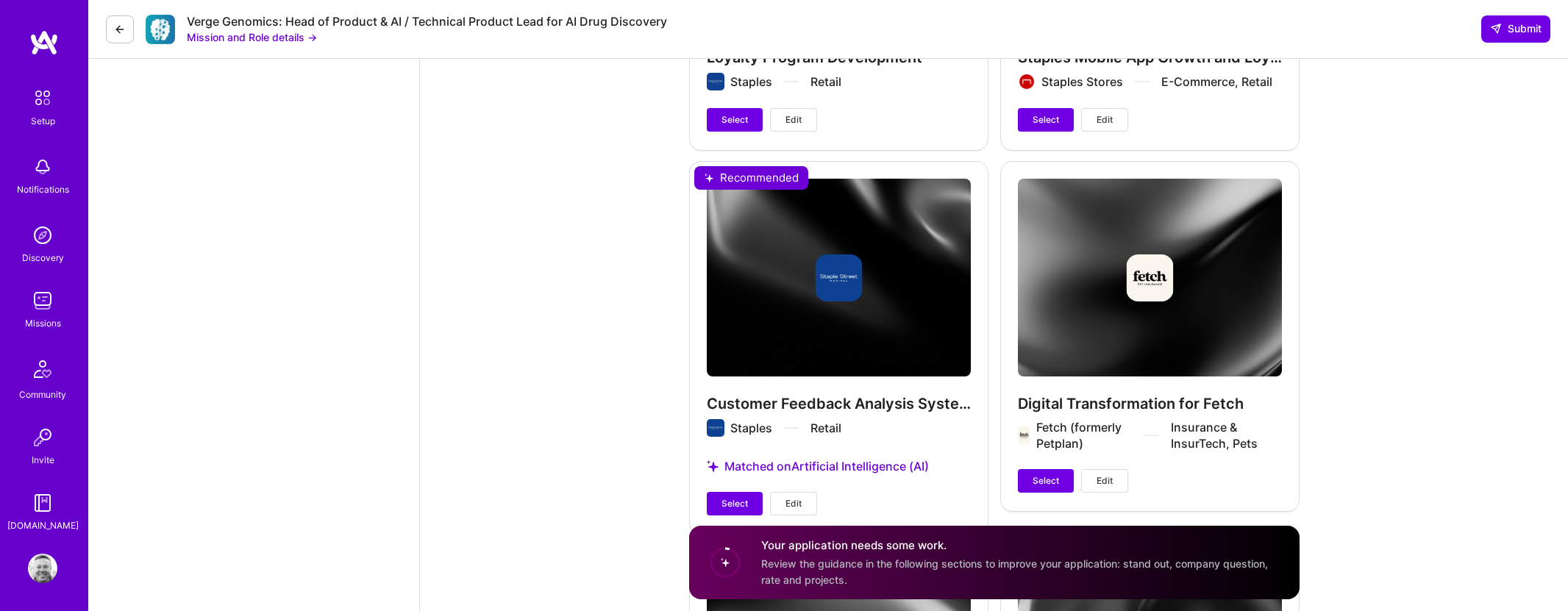
scroll to position [2487, 0]
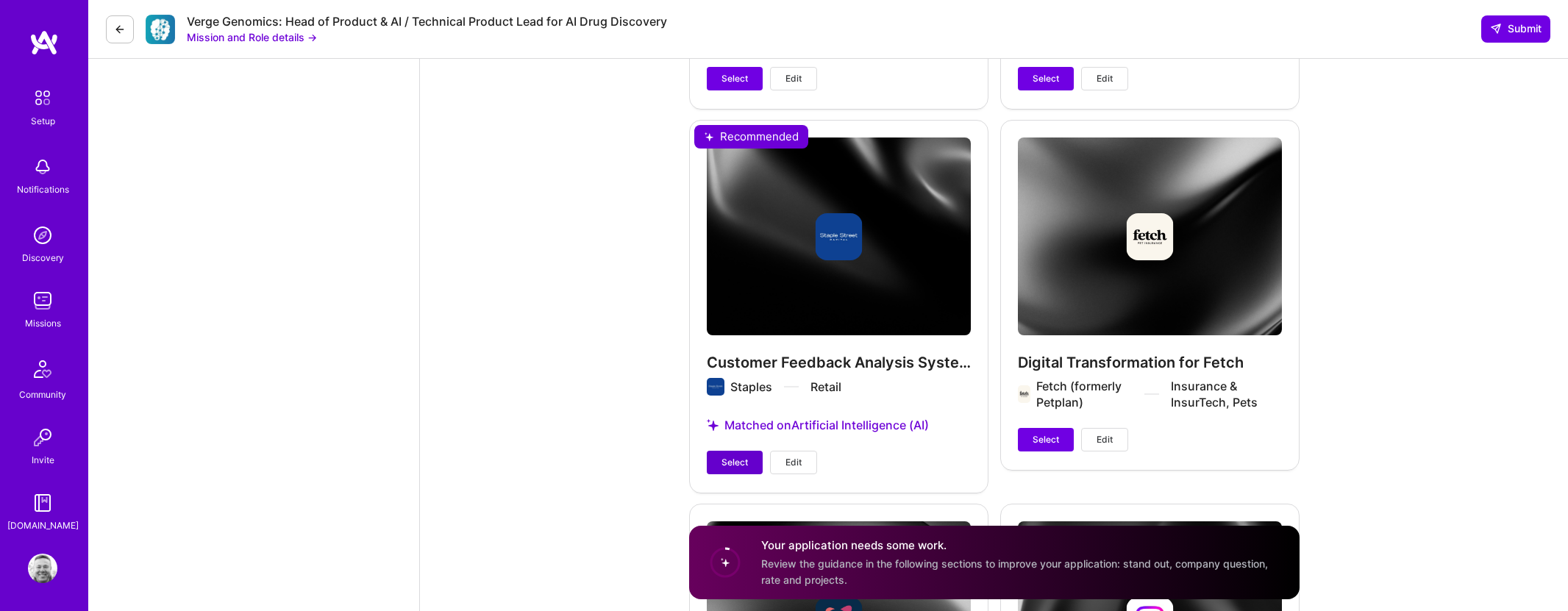
click at [725, 456] on span "Select" at bounding box center [734, 462] width 26 height 13
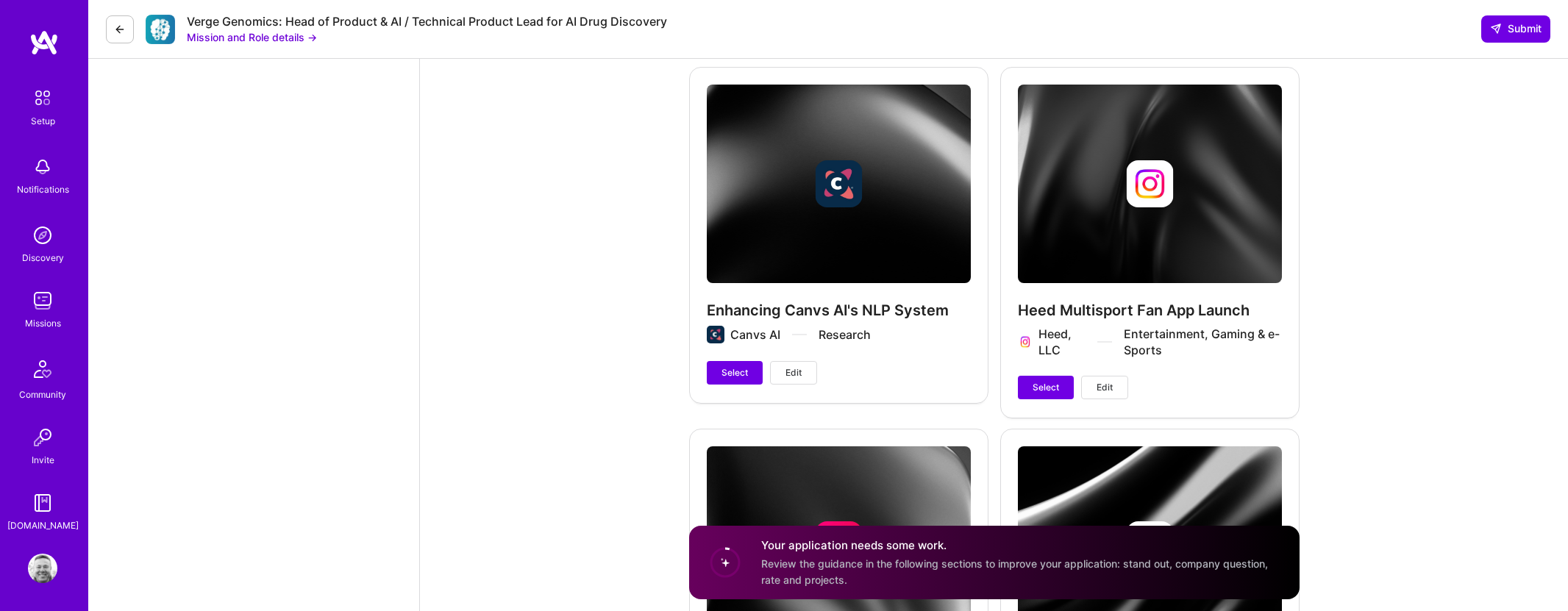
scroll to position [2934, 0]
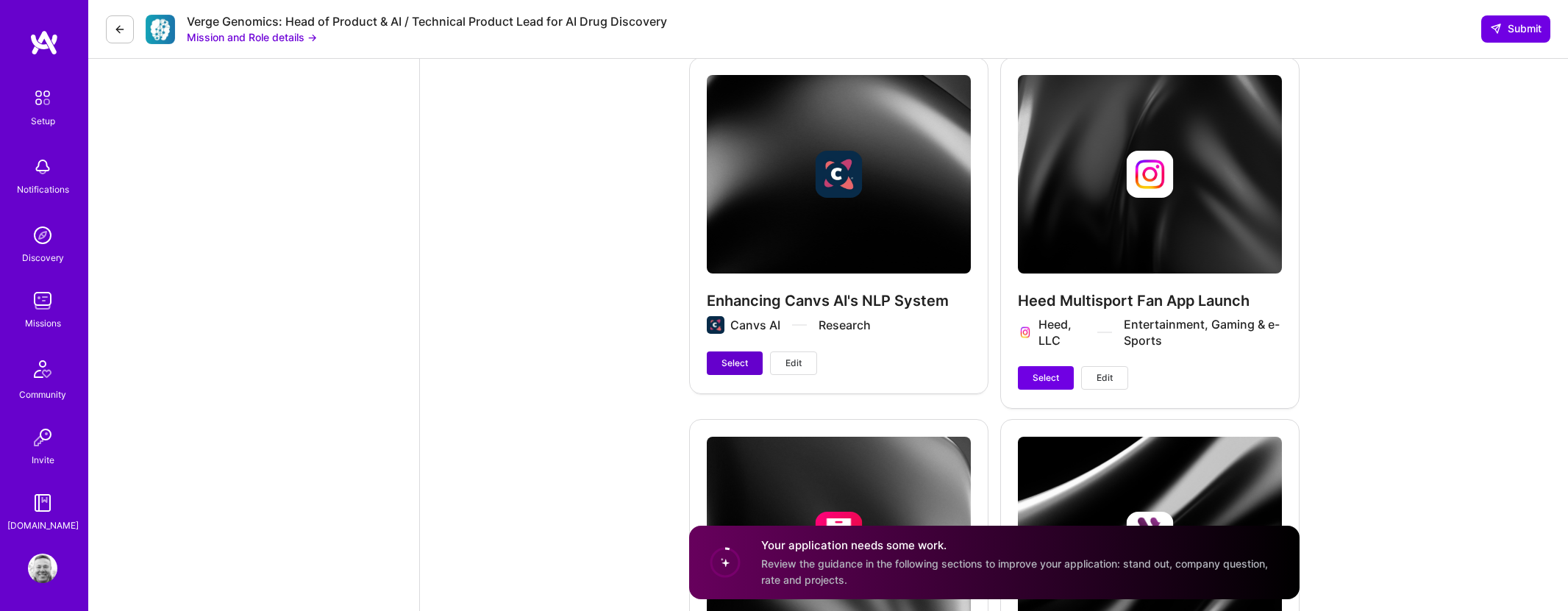
click at [735, 357] on span "Select" at bounding box center [734, 363] width 26 height 13
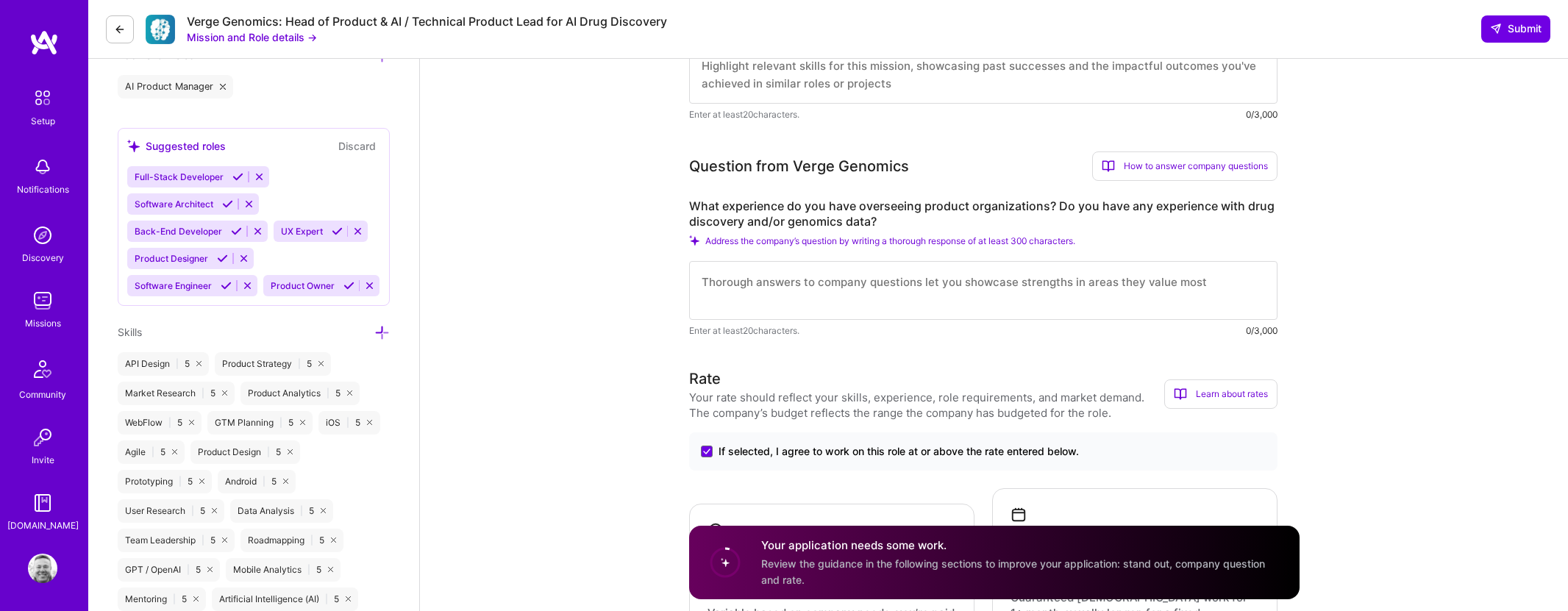
scroll to position [540, 0]
click at [1197, 161] on div "How to answer company questions" at bounding box center [1184, 163] width 185 height 29
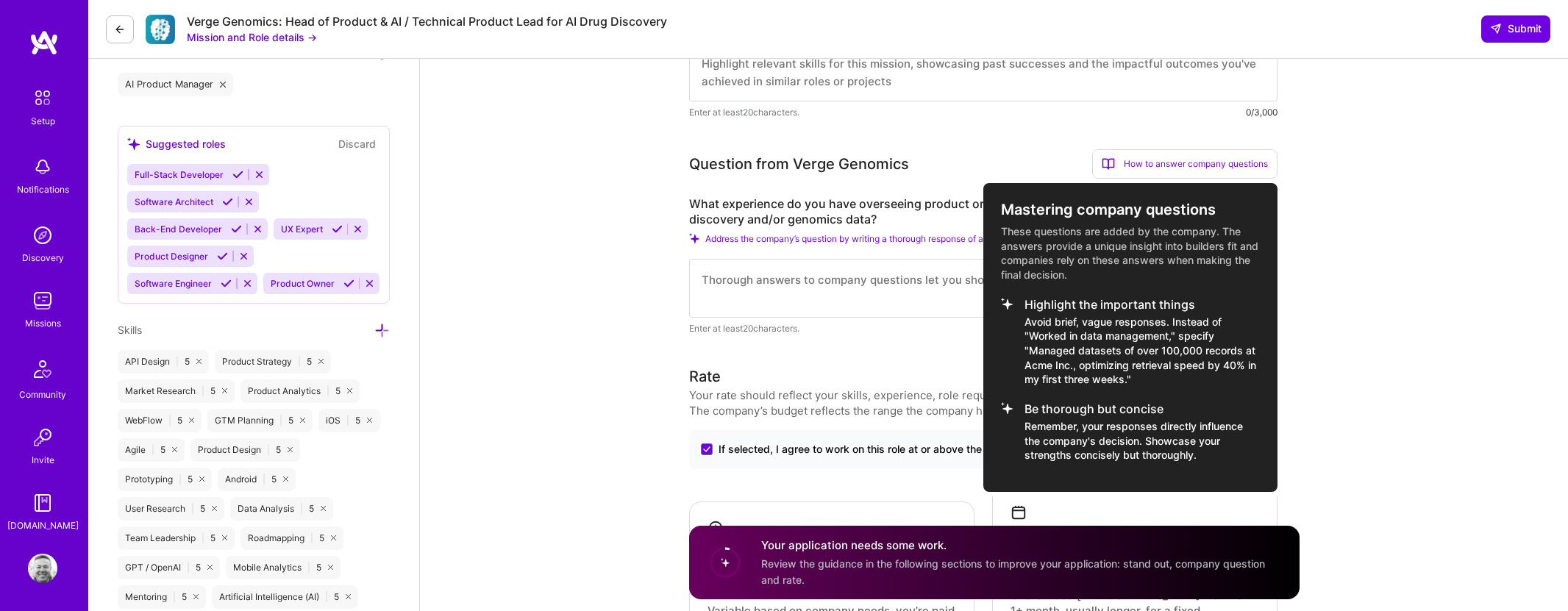
click at [1370, 180] on div at bounding box center [784, 306] width 1568 height 611
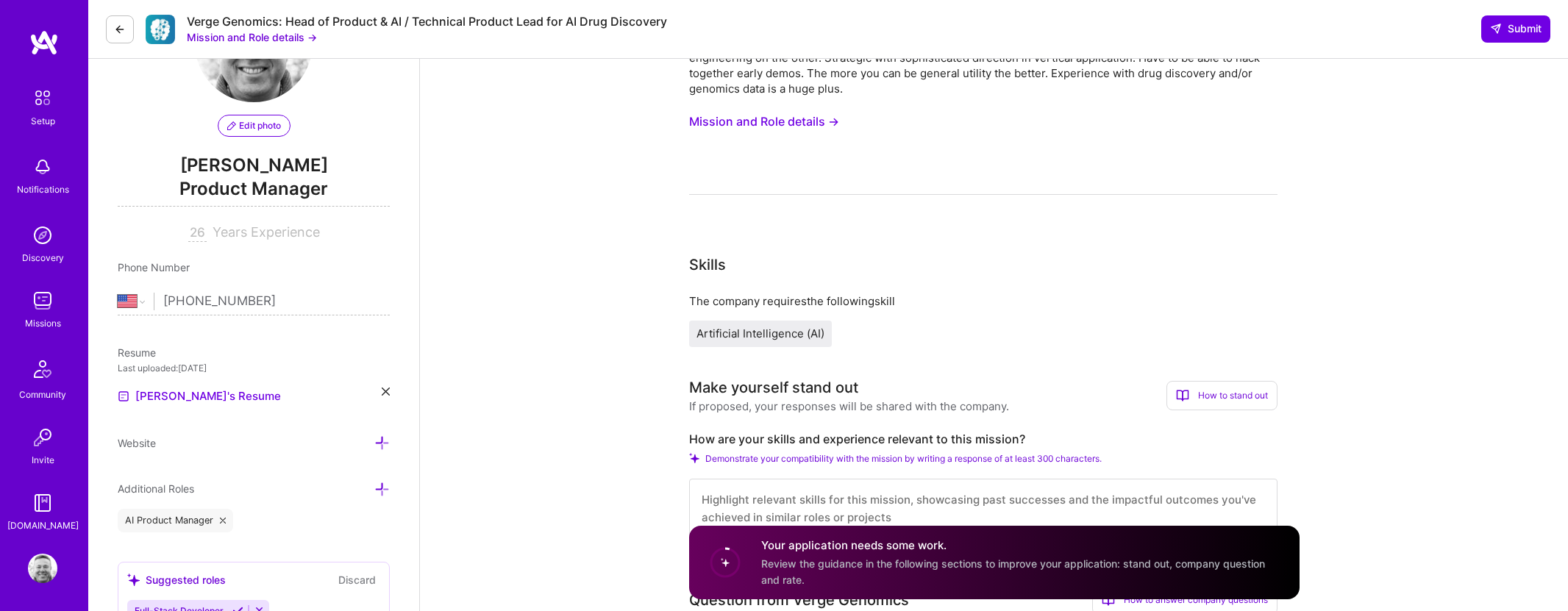
scroll to position [0, 0]
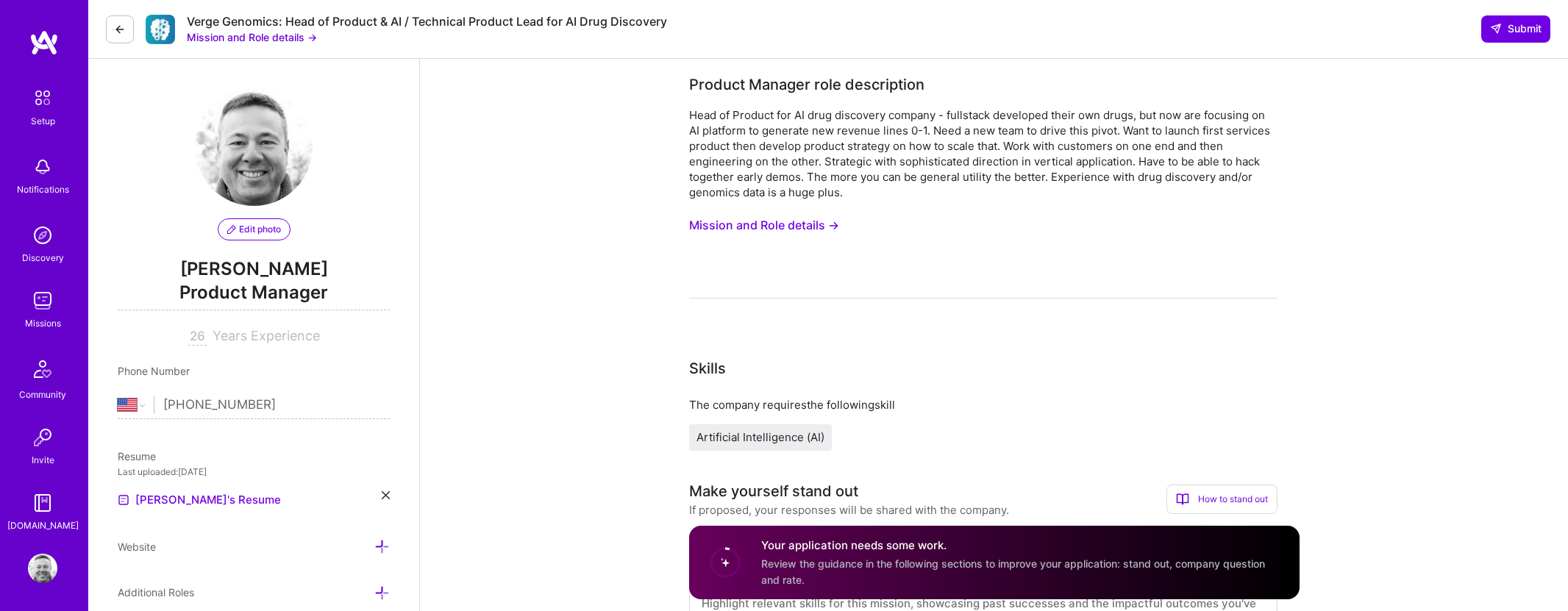
click at [790, 226] on button "Mission and Role details →" at bounding box center [764, 225] width 150 height 27
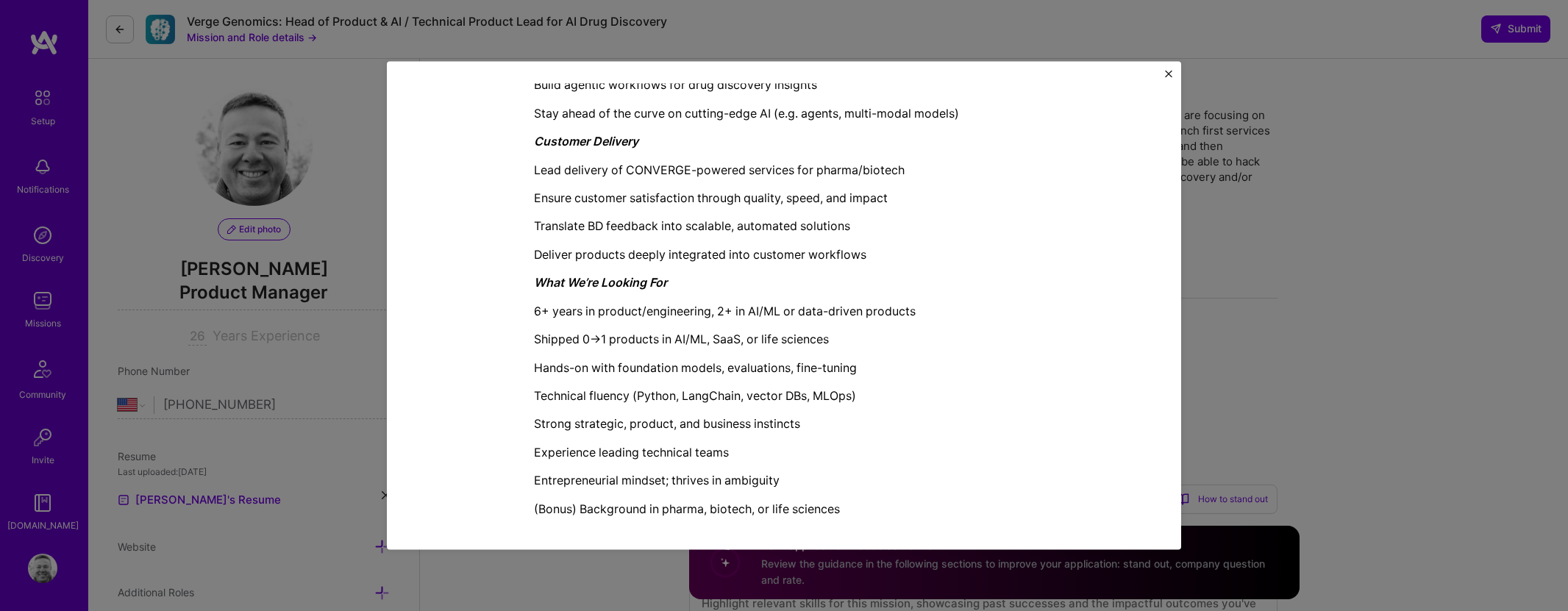
scroll to position [1403, 0]
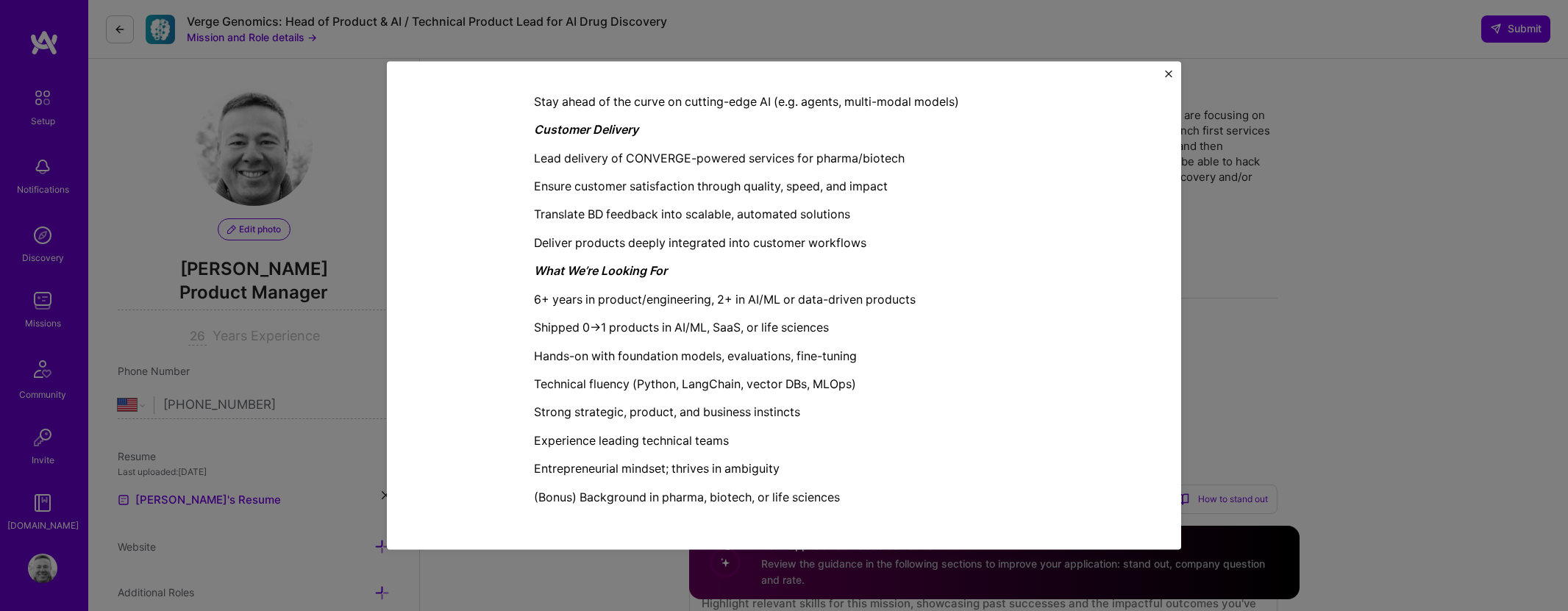
click at [1170, 75] on img "Close" at bounding box center [1168, 74] width 7 height 7
